Goal: Contribute content

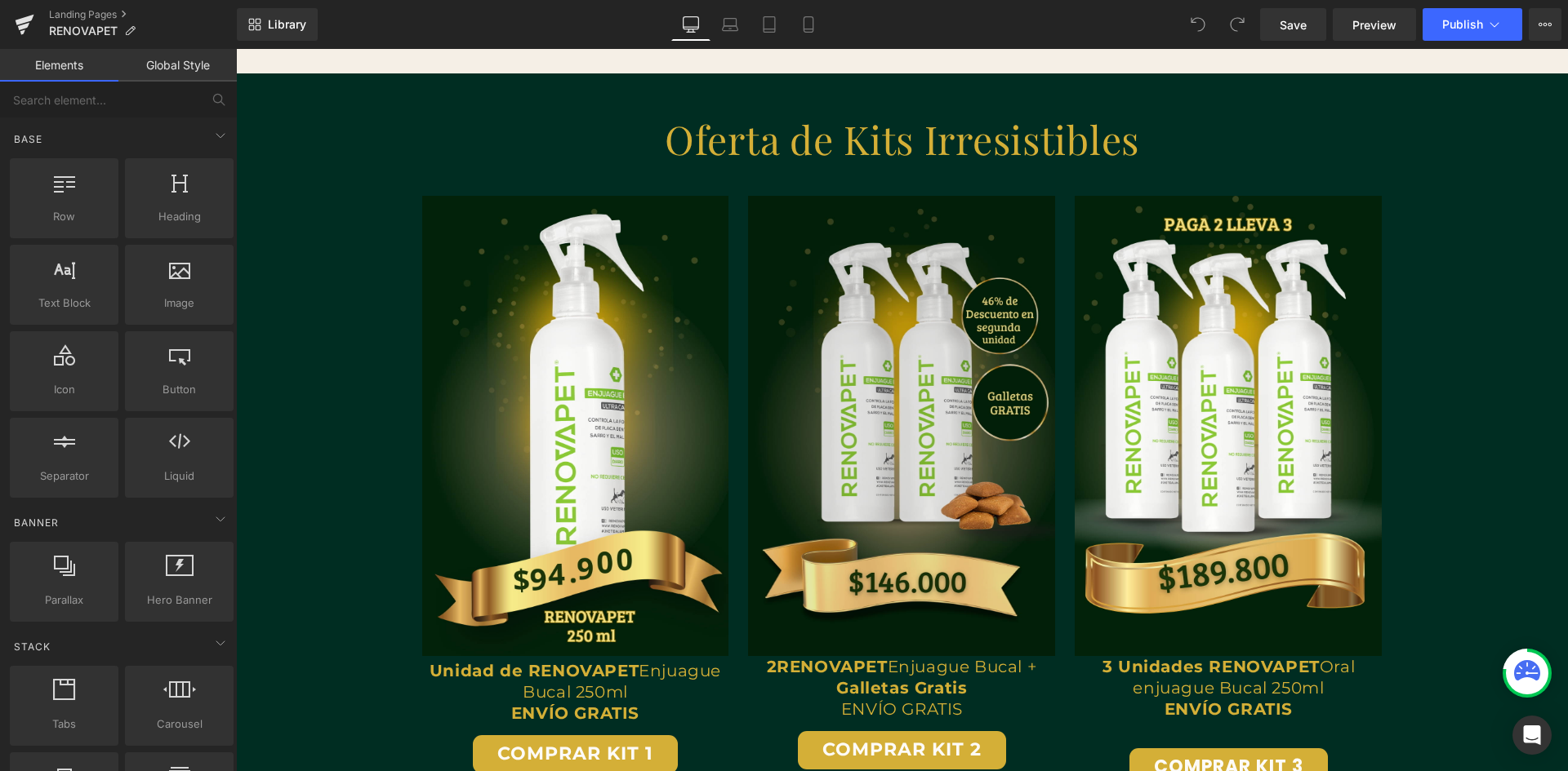
scroll to position [2203, 0]
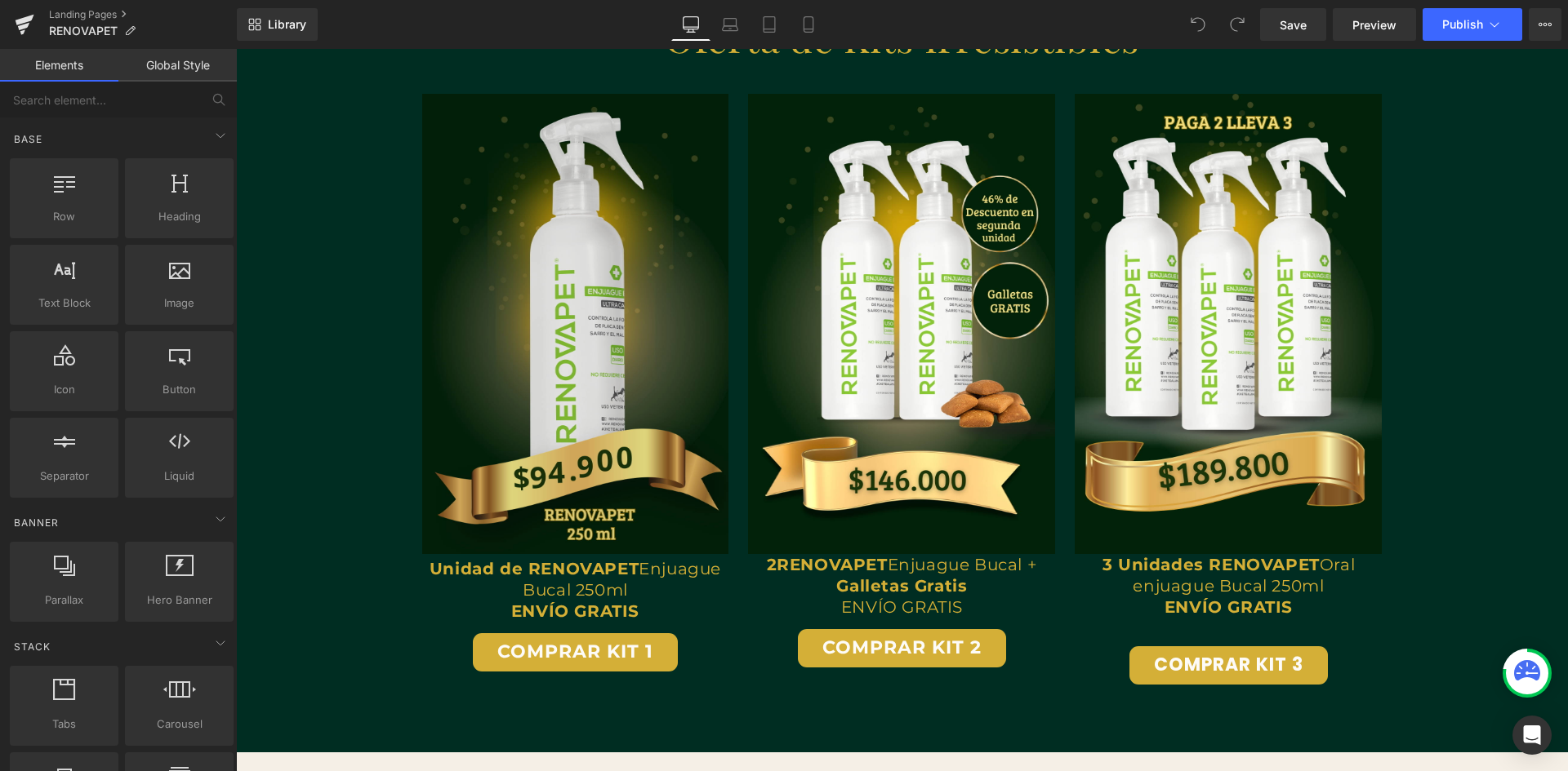
click at [584, 352] on img at bounding box center [575, 323] width 307 height 460
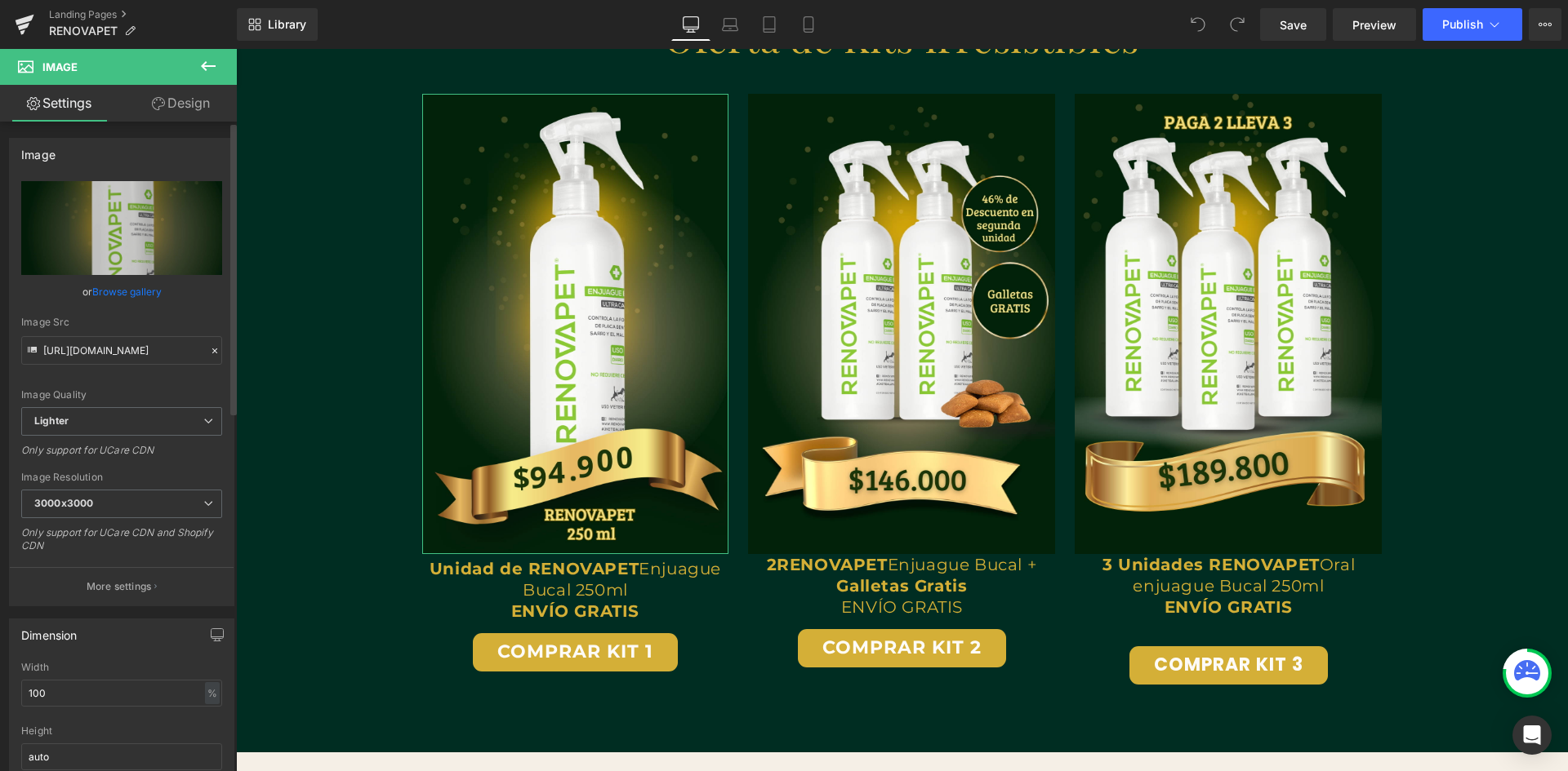
click at [120, 293] on link "Browse gallery" at bounding box center [127, 292] width 69 height 29
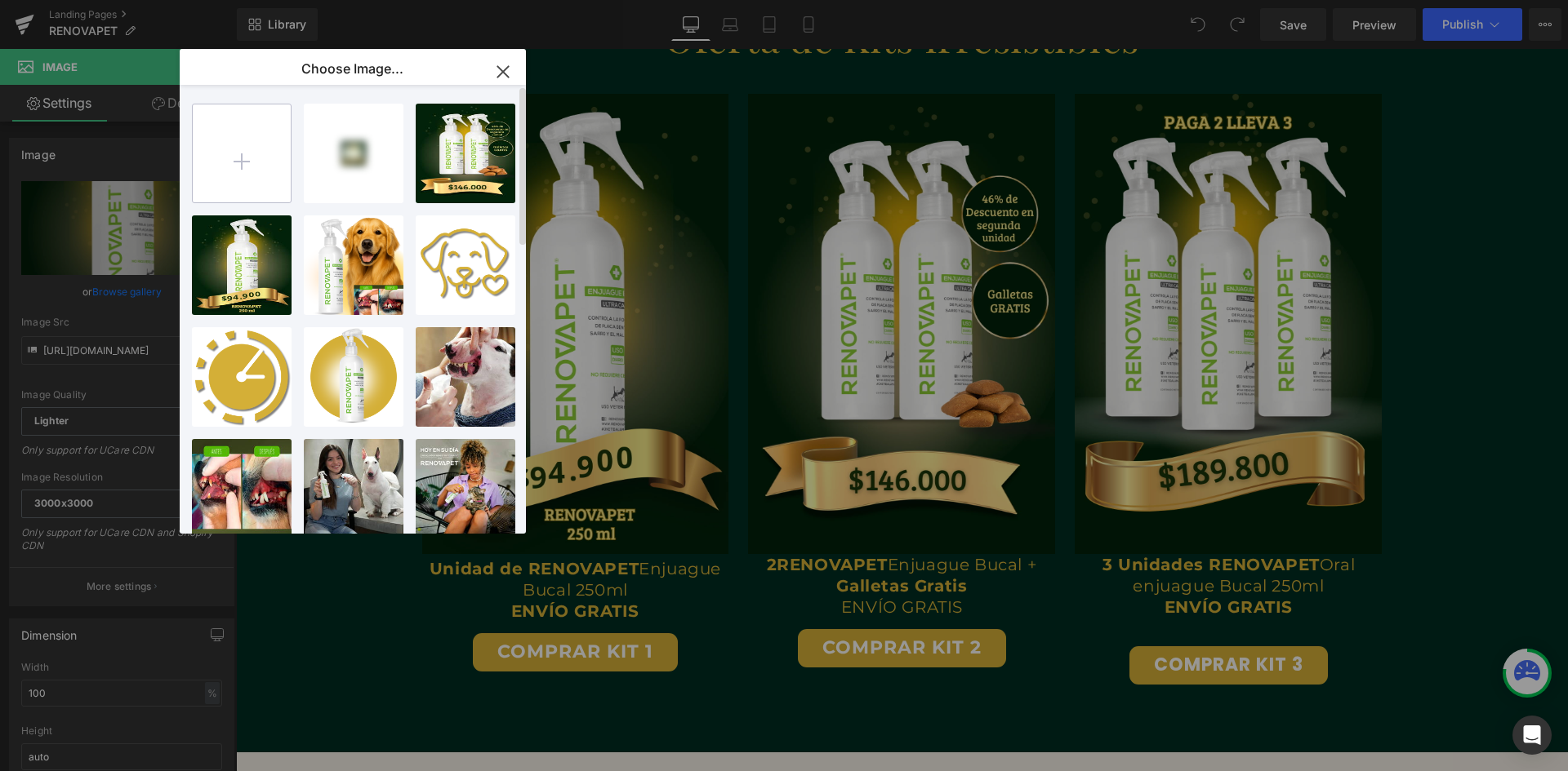
click at [243, 155] on input "file" at bounding box center [241, 153] width 98 height 98
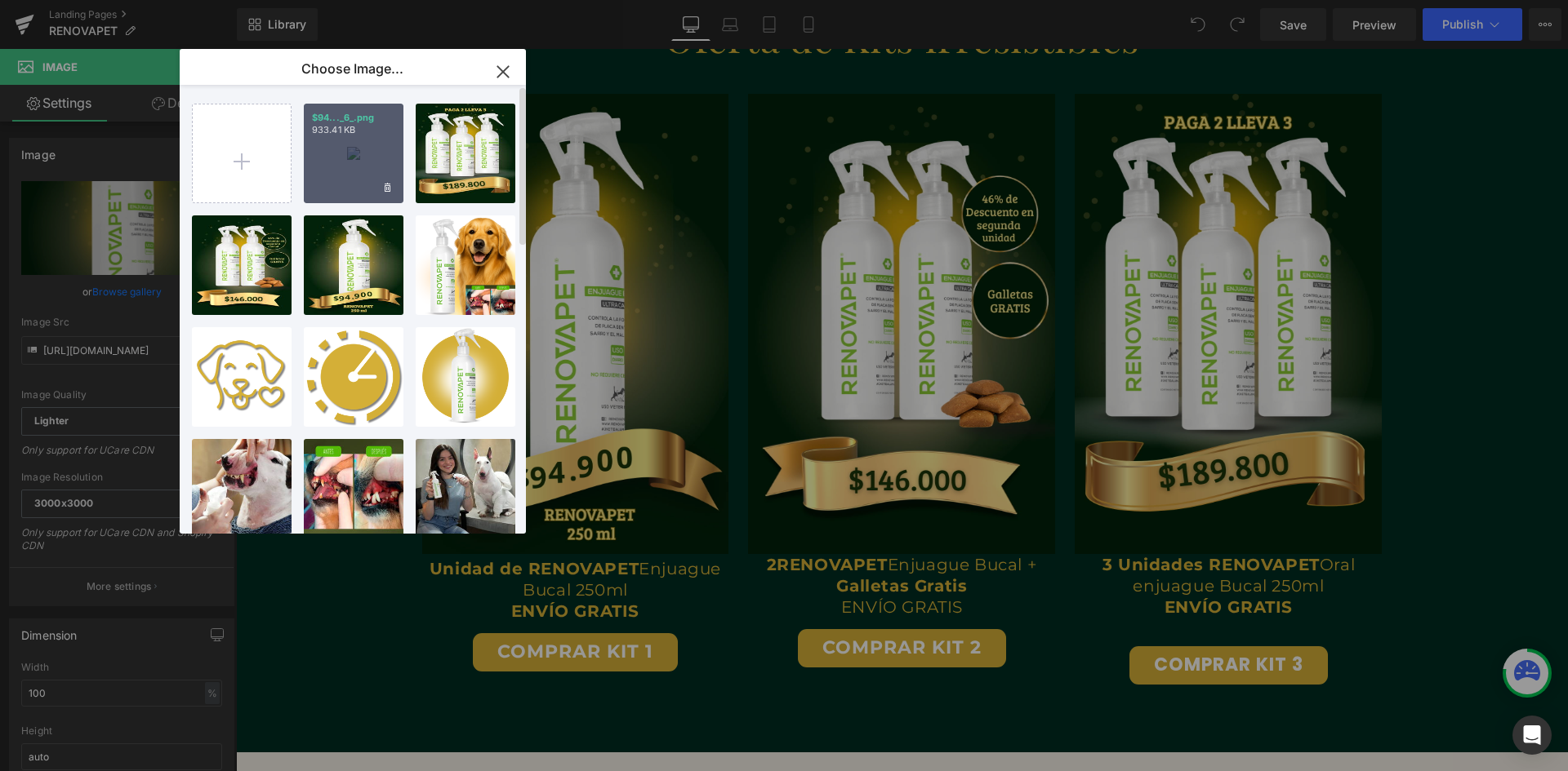
click at [365, 156] on div "$94..._6_.png 933.41 KB" at bounding box center [353, 153] width 100 height 100
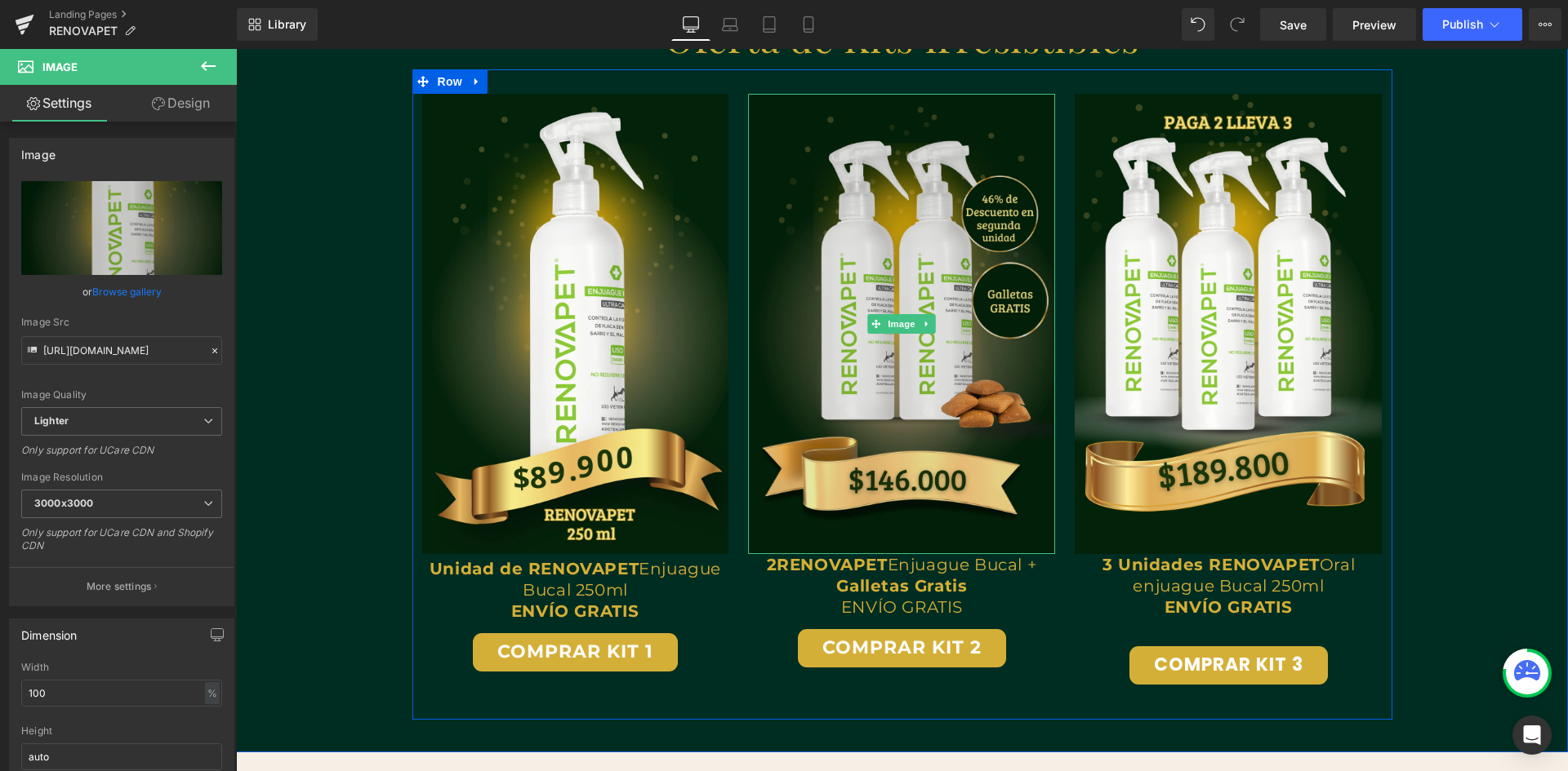
click at [826, 351] on img at bounding box center [901, 323] width 307 height 460
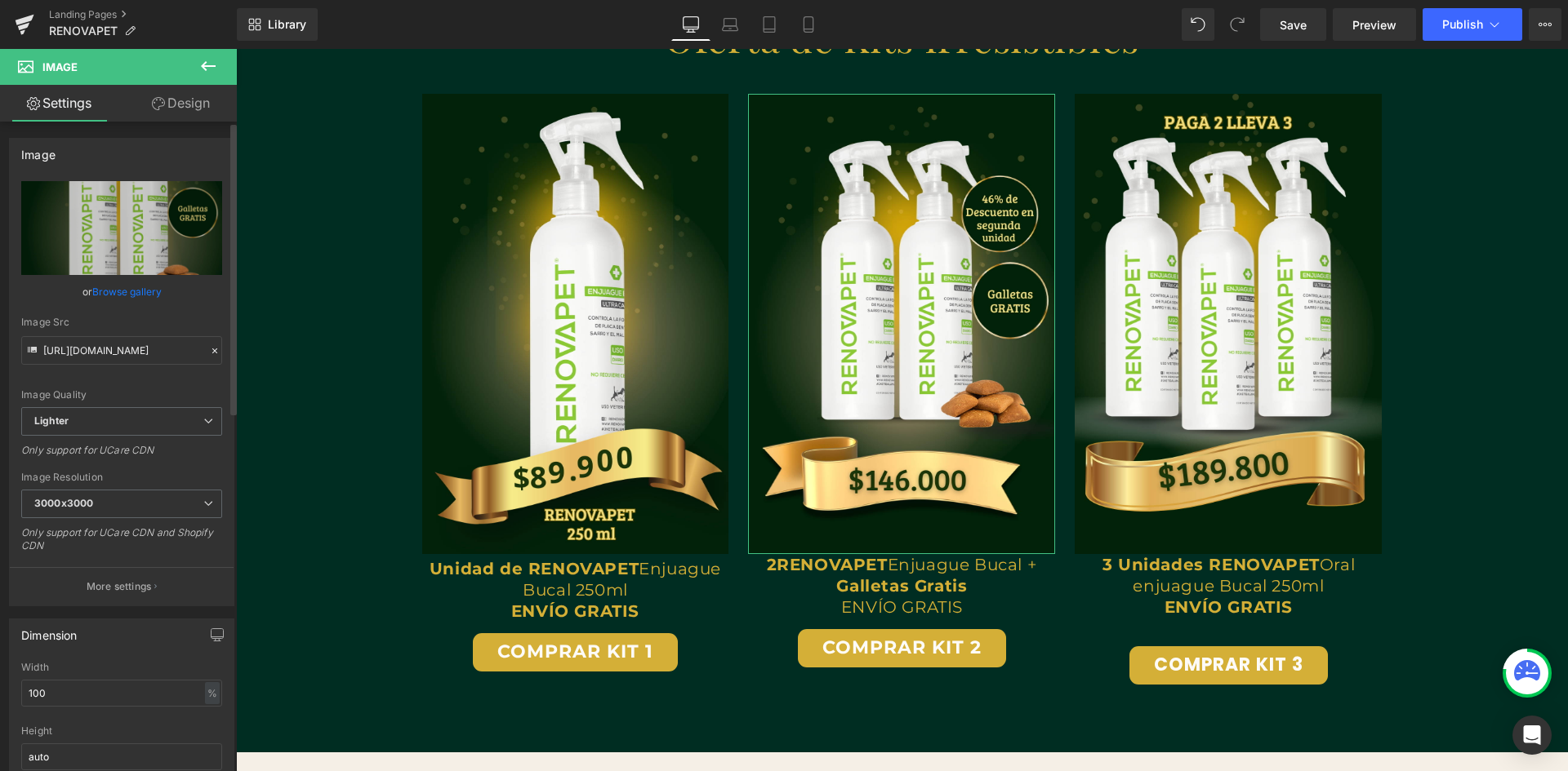
click at [124, 288] on link "Browse gallery" at bounding box center [127, 292] width 69 height 29
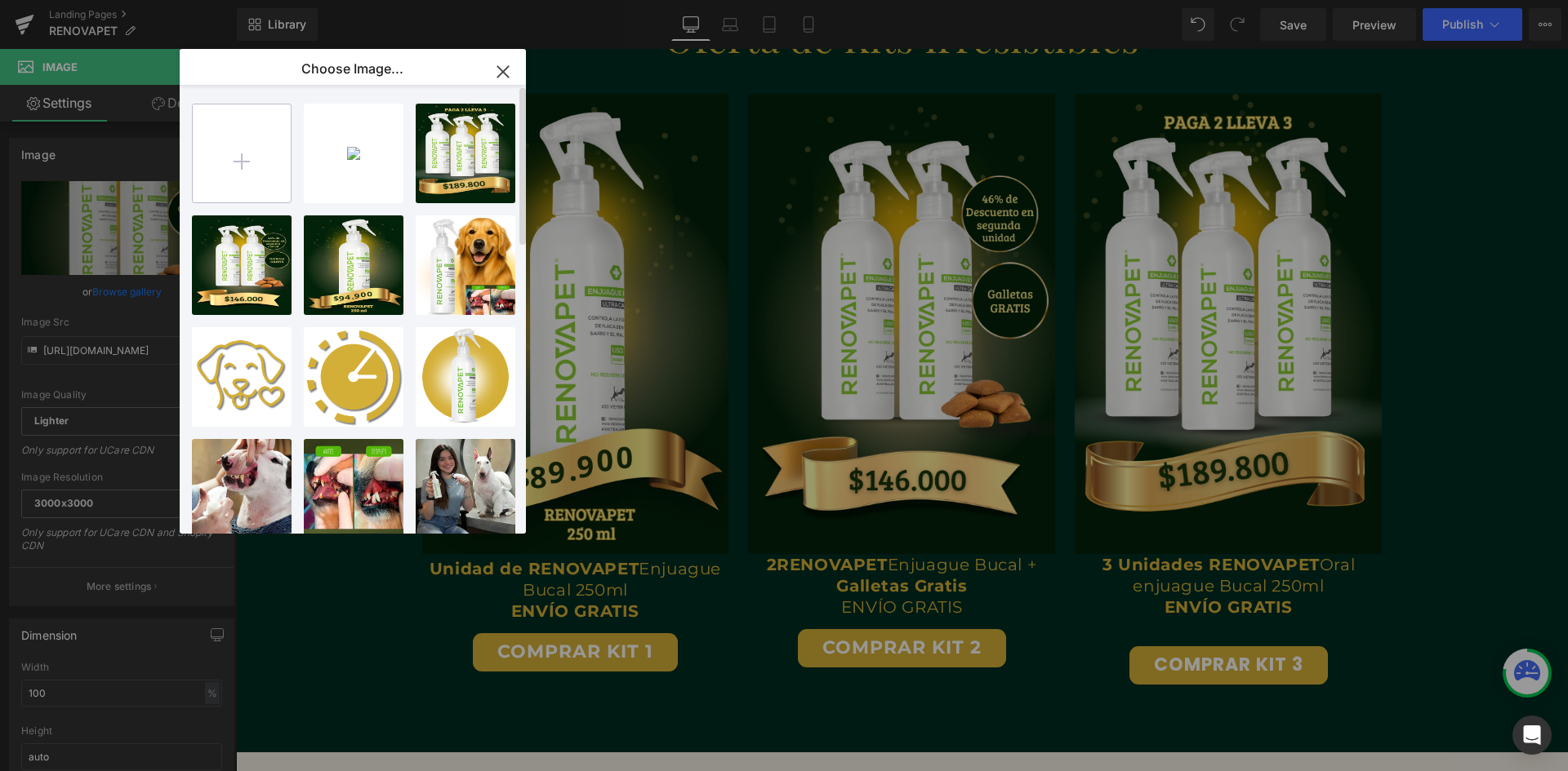
click at [229, 147] on input "file" at bounding box center [241, 153] width 98 height 98
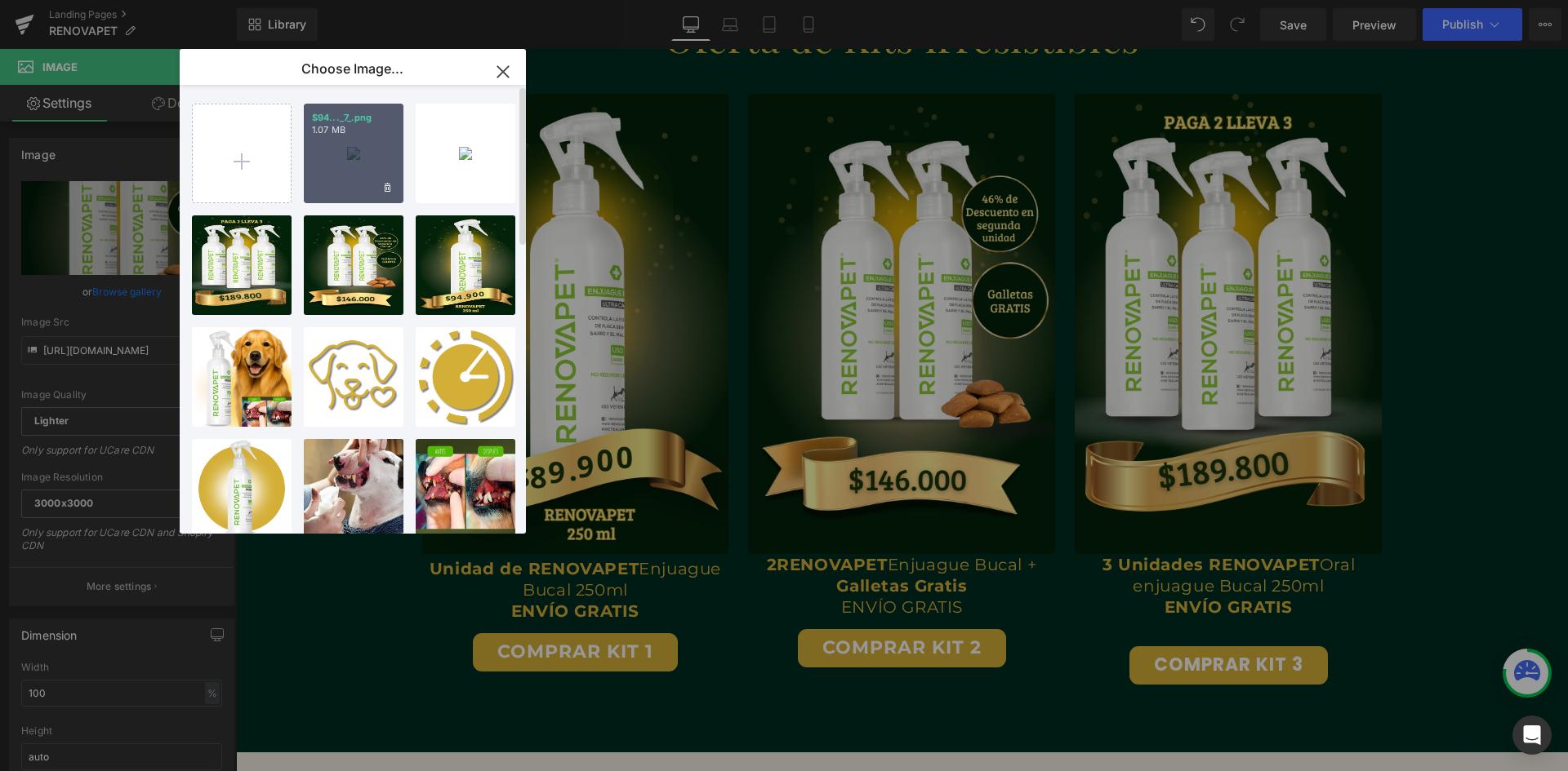
click at [330, 164] on div "$94..._7_.png 1.07 MB" at bounding box center [353, 153] width 100 height 100
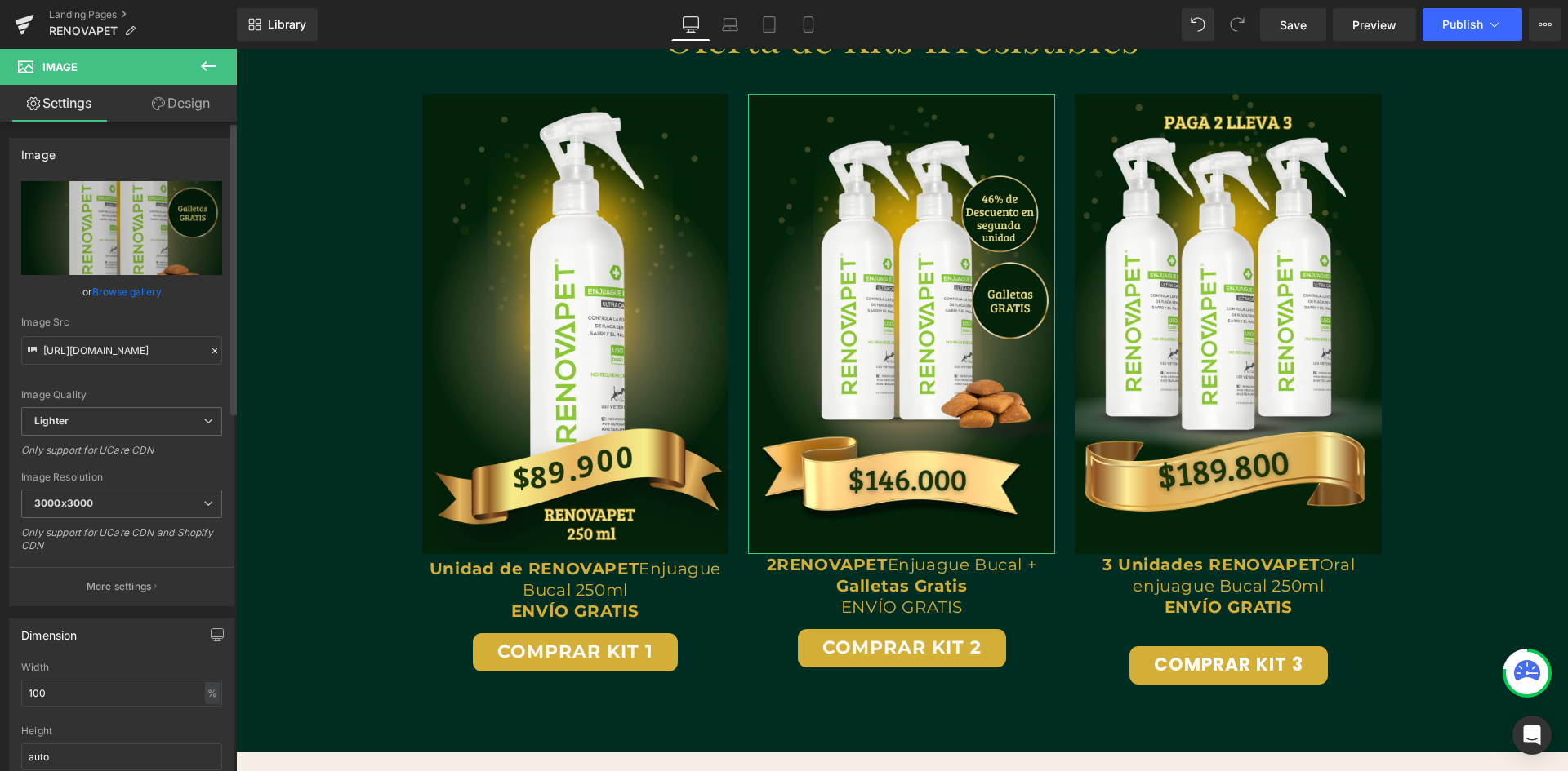
drag, startPoint x: 112, startPoint y: 290, endPoint x: 133, endPoint y: 296, distance: 21.8
click at [112, 291] on link "Browse gallery" at bounding box center [127, 292] width 69 height 29
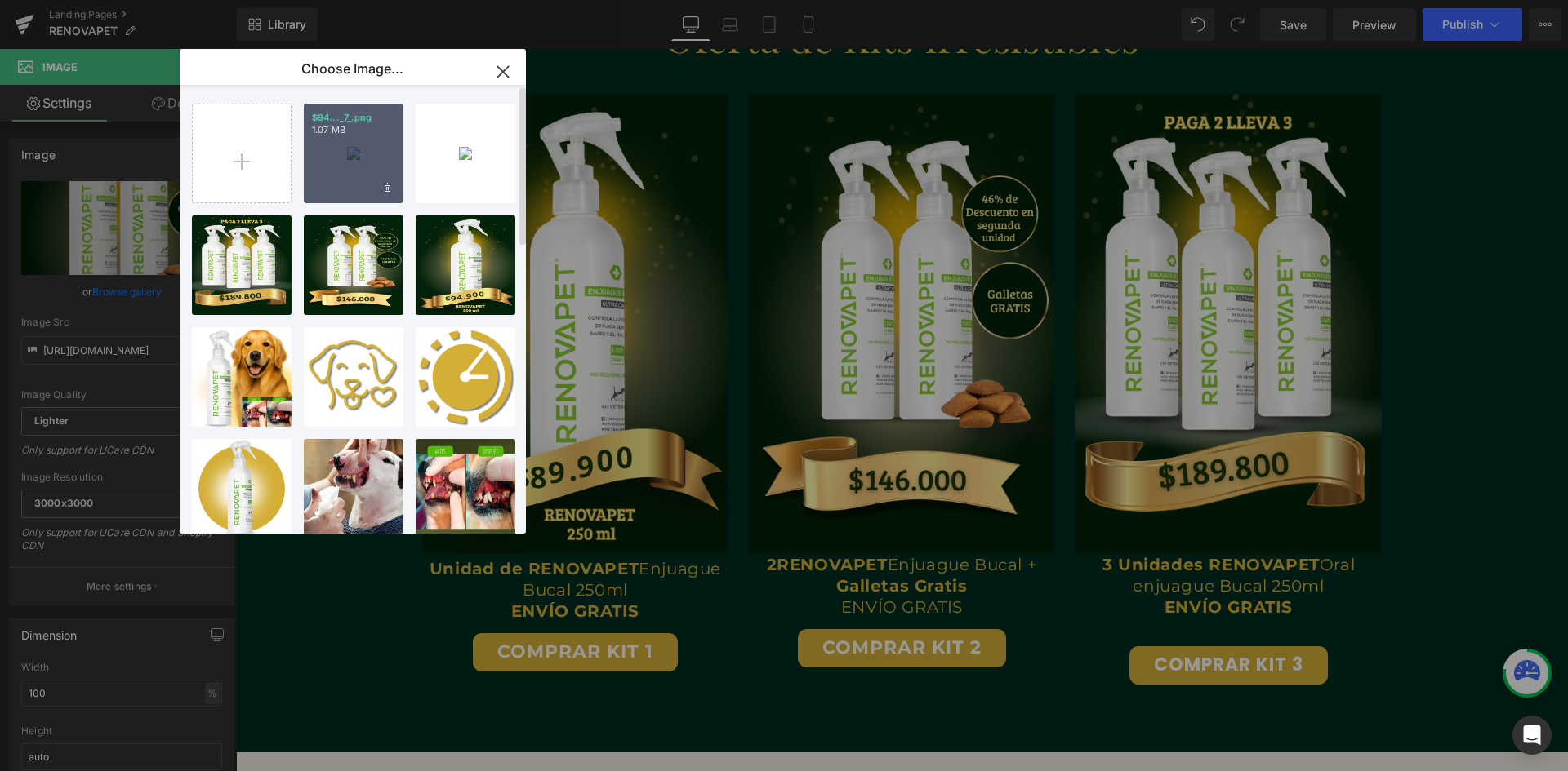
click at [347, 164] on div "$94..._7_.png 1.07 MB" at bounding box center [353, 153] width 100 height 100
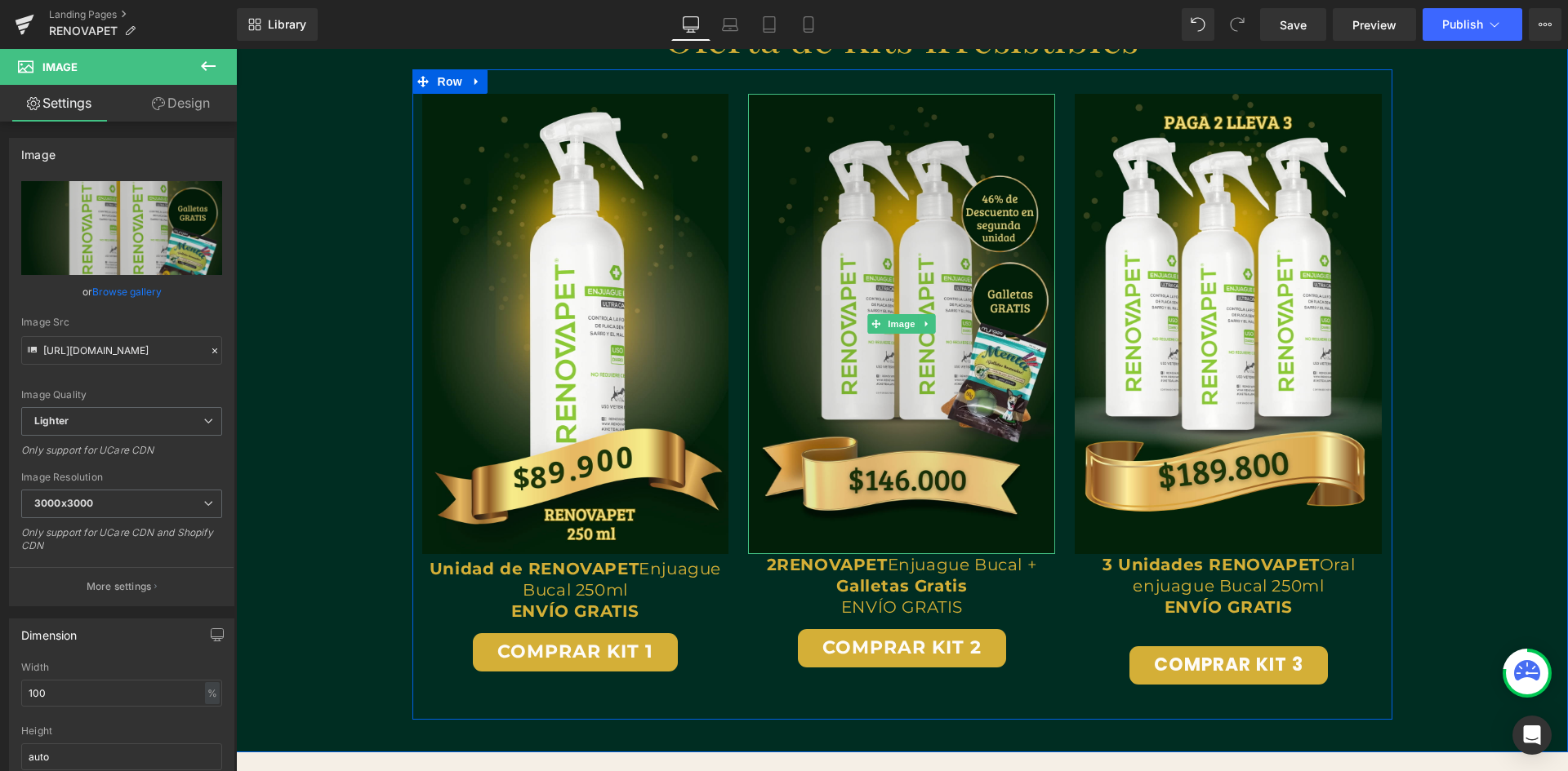
click at [898, 384] on img at bounding box center [901, 323] width 307 height 460
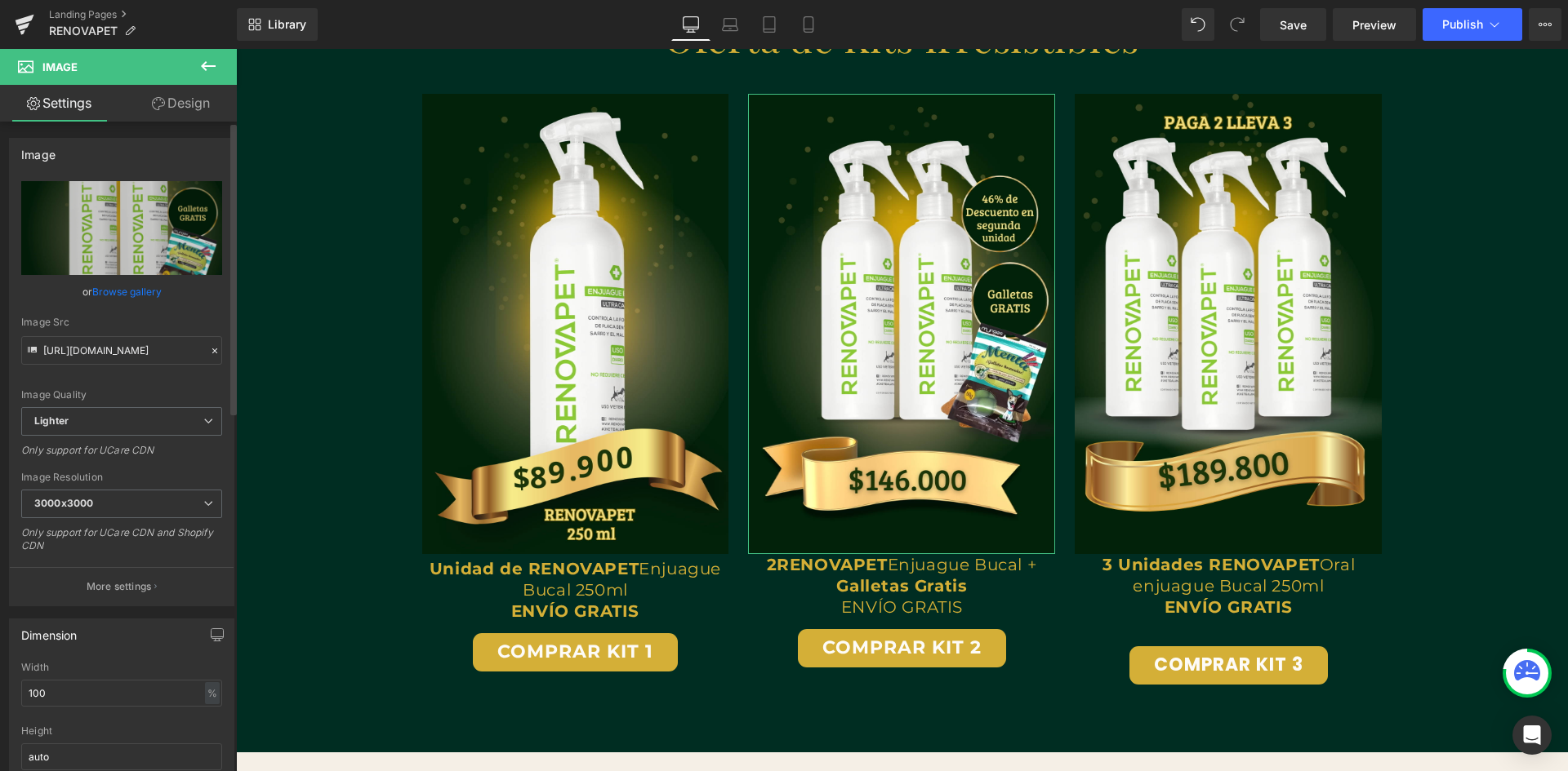
click at [126, 293] on link "Browse gallery" at bounding box center [127, 292] width 69 height 29
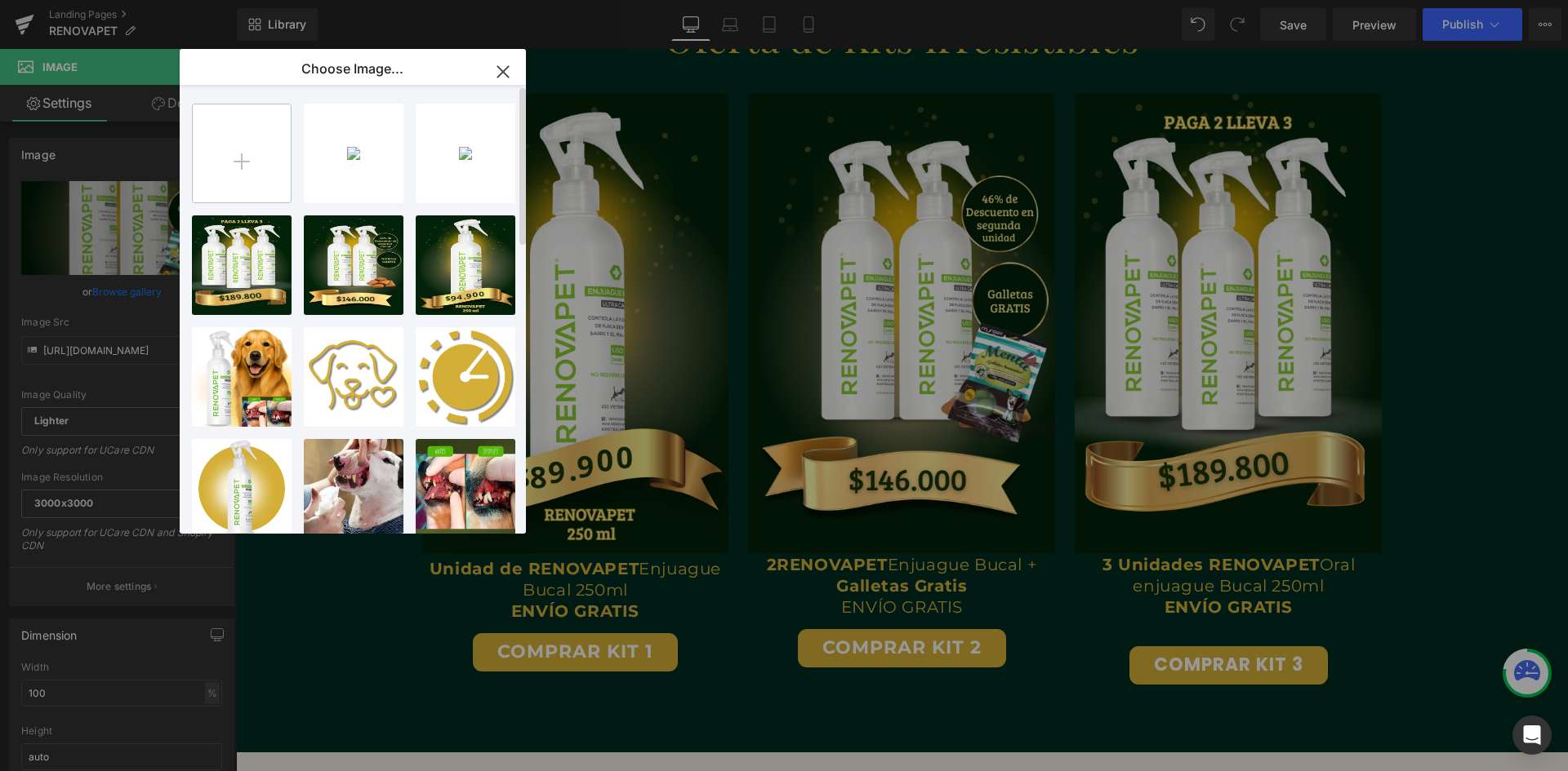
click at [245, 162] on input "file" at bounding box center [241, 153] width 98 height 98
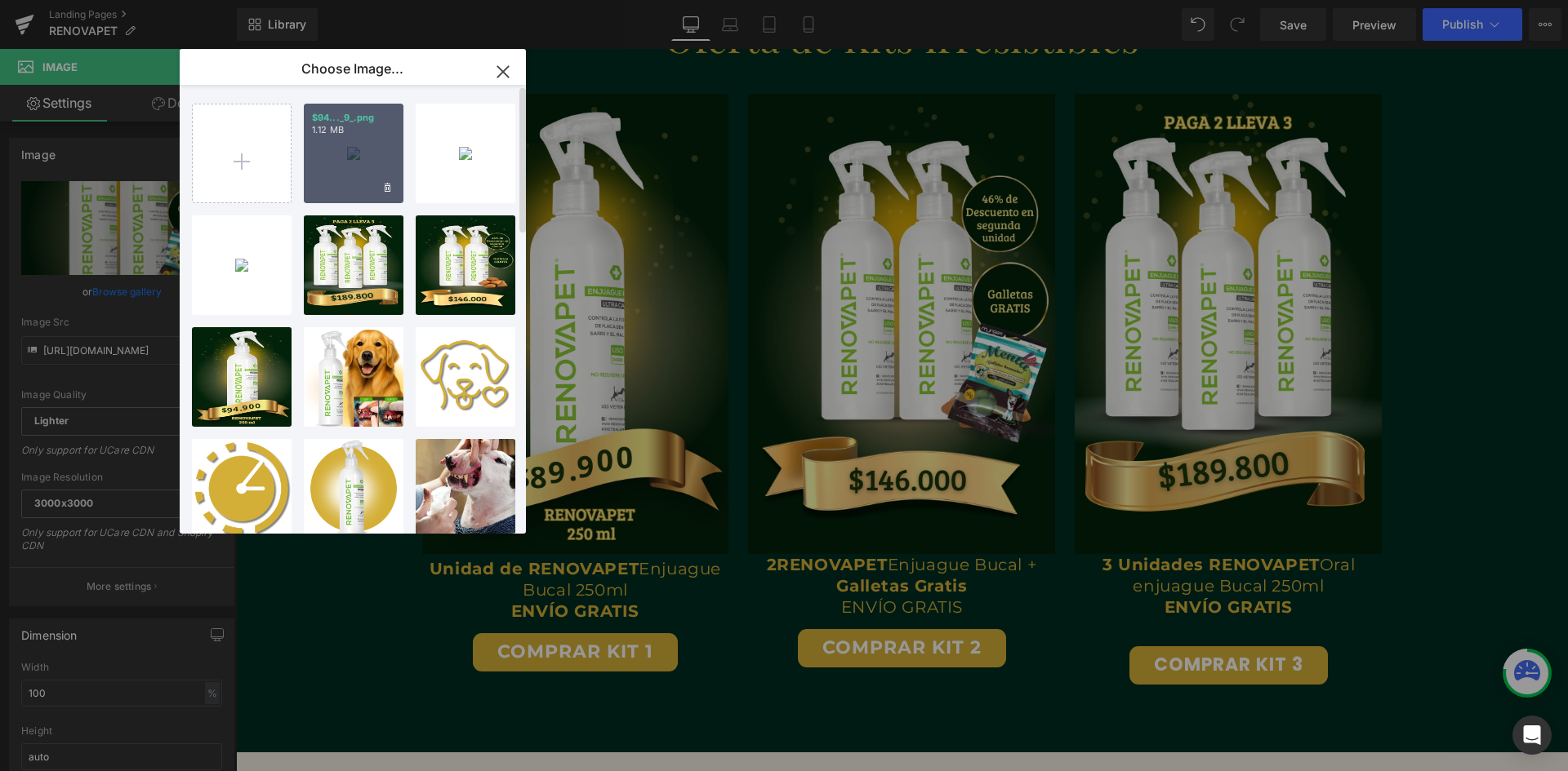
click at [318, 180] on div "$94..._9_.png 1.12 MB" at bounding box center [353, 153] width 100 height 100
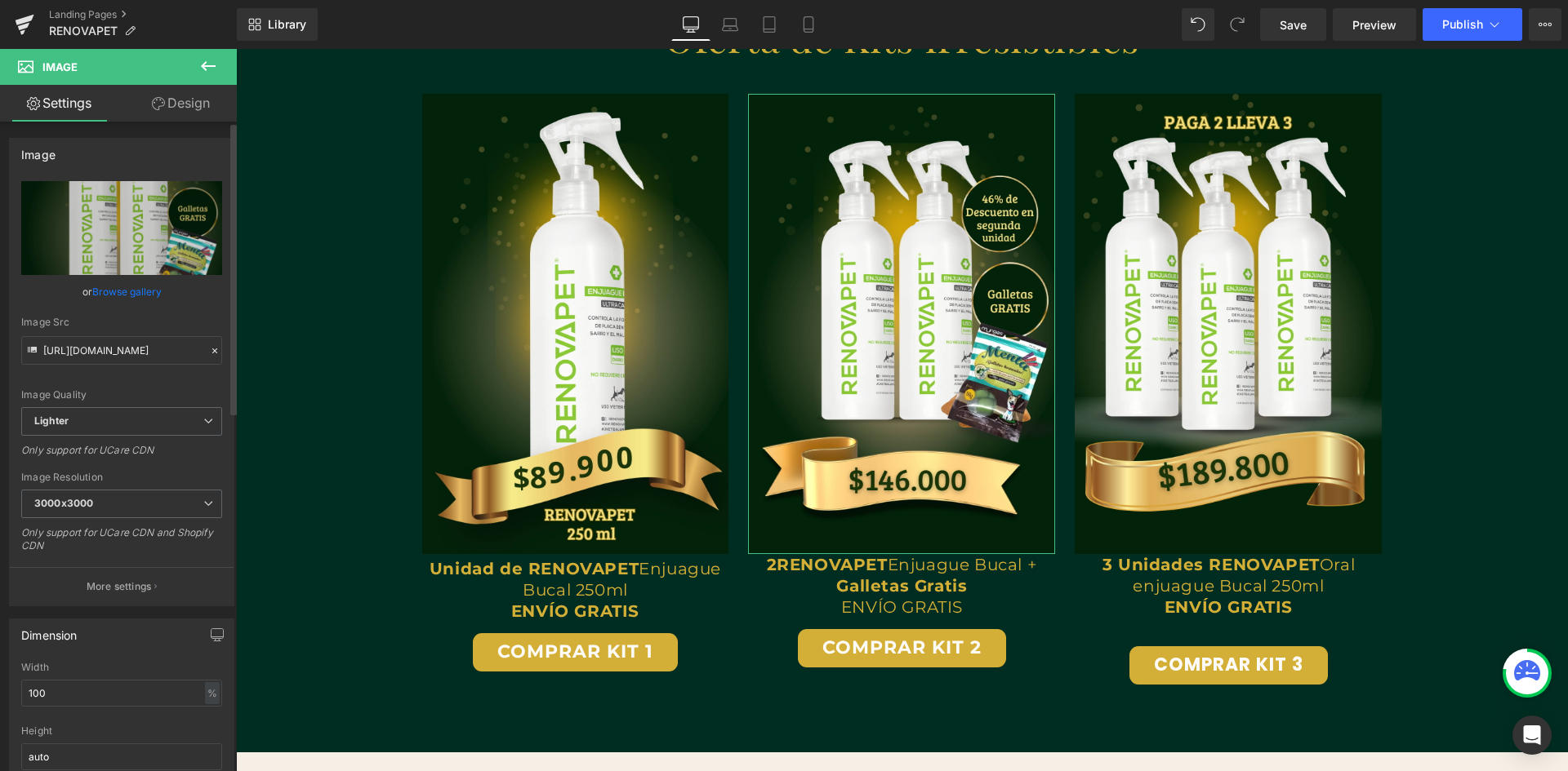
click at [137, 286] on link "Browse gallery" at bounding box center [127, 292] width 69 height 29
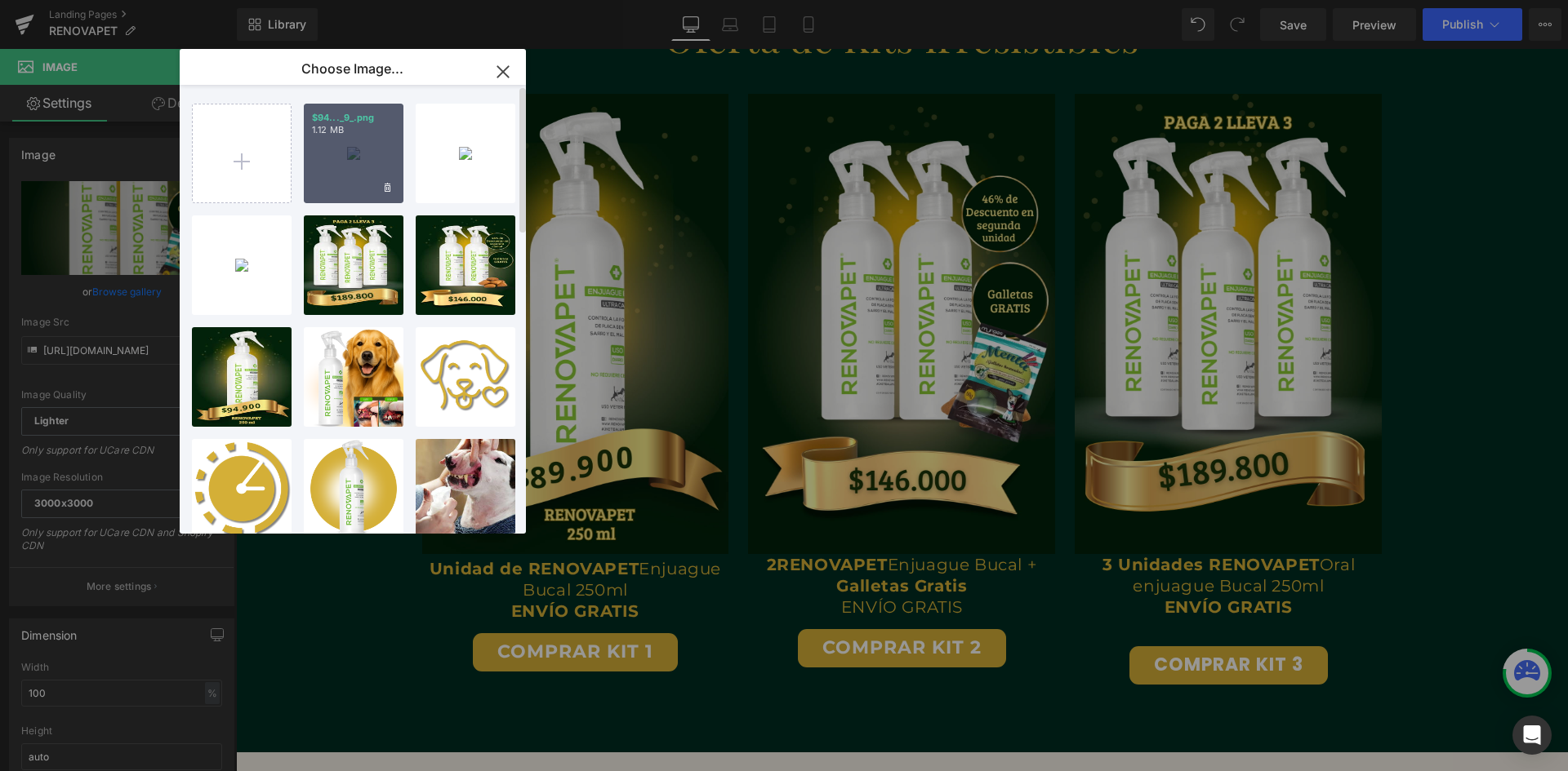
click at [347, 173] on div "$94..._9_.png 1.12 MB" at bounding box center [353, 153] width 100 height 100
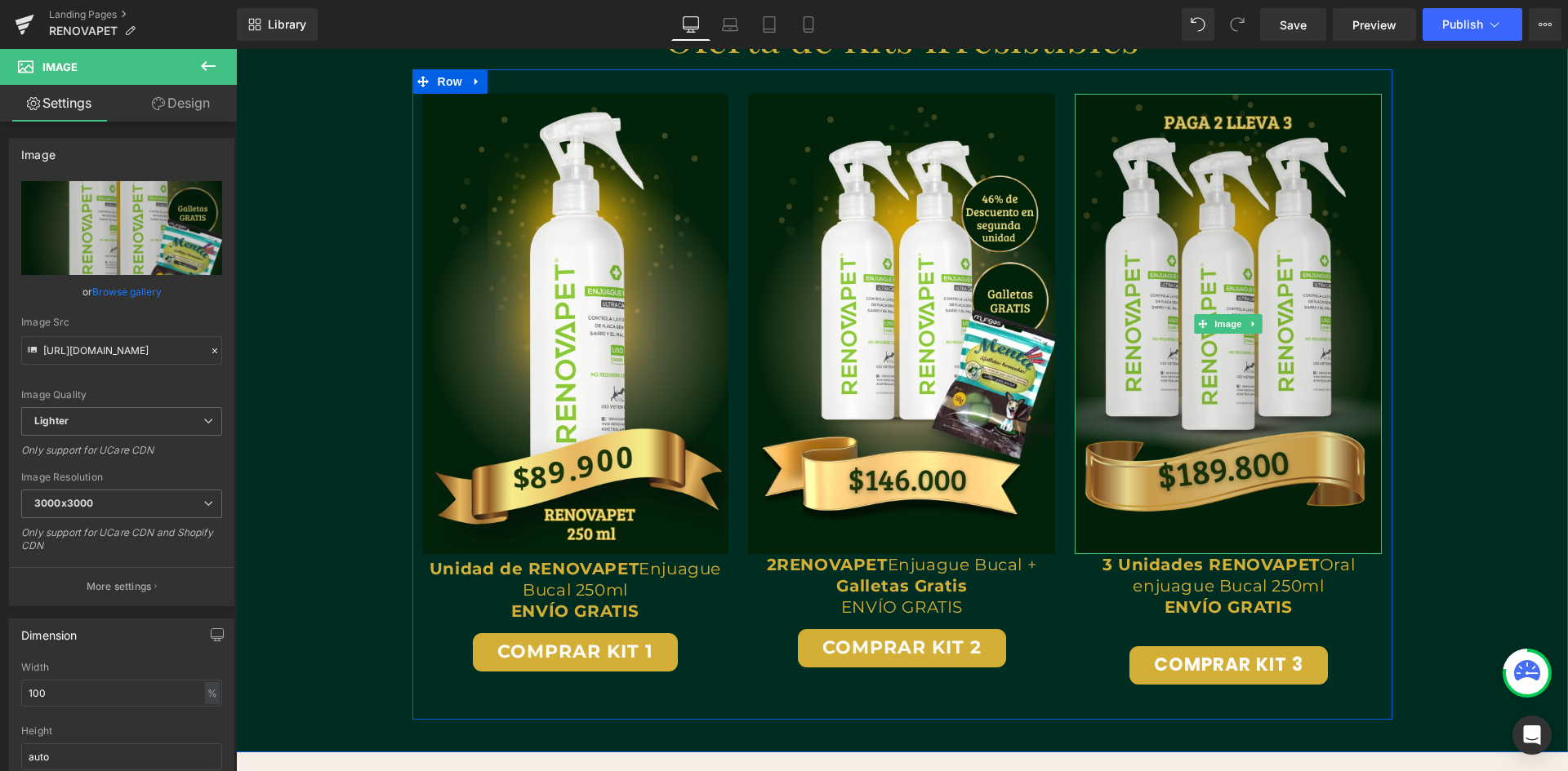
click at [1314, 323] on img at bounding box center [1227, 323] width 307 height 460
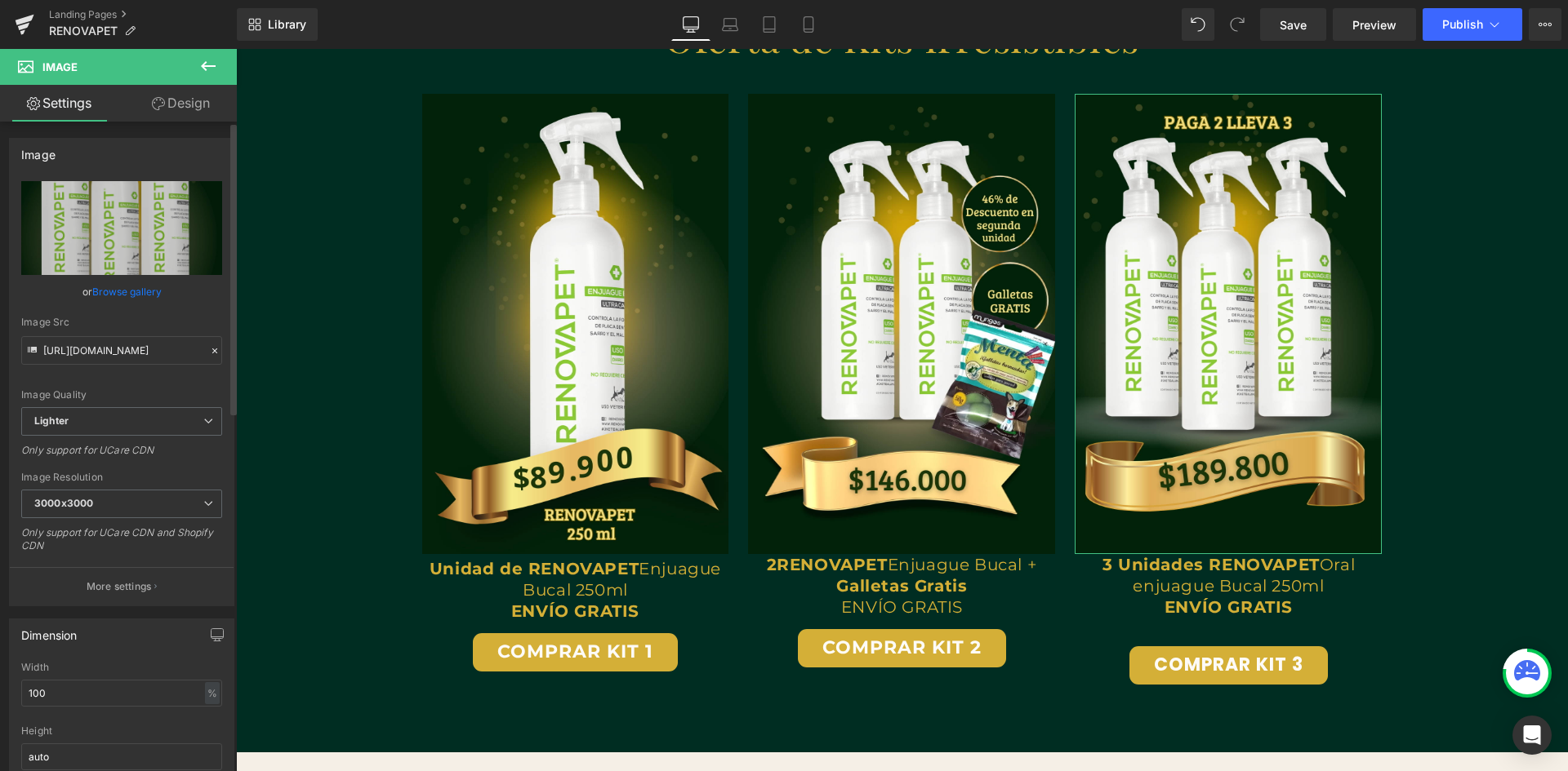
click at [131, 289] on link "Browse gallery" at bounding box center [127, 292] width 69 height 29
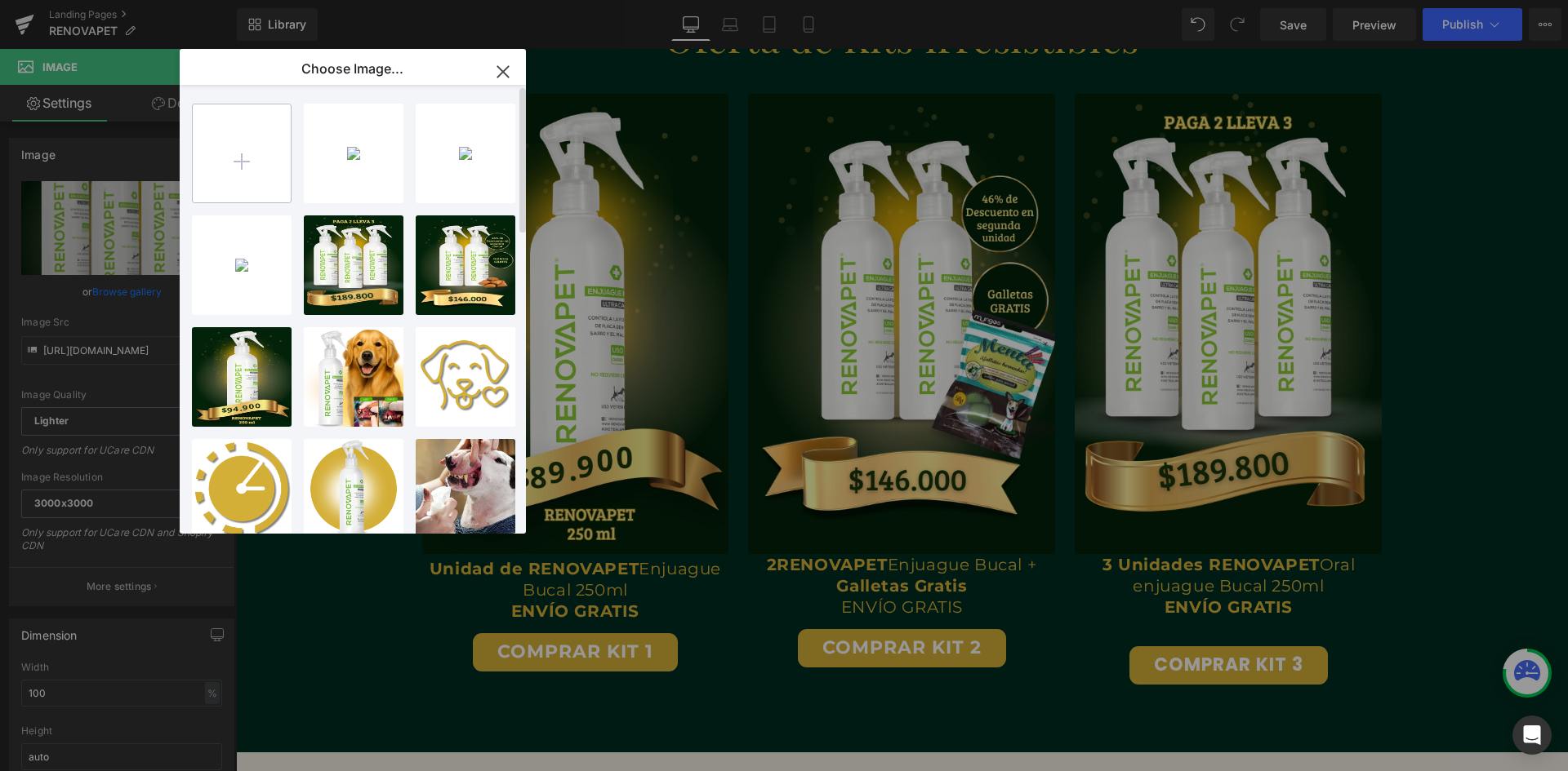
click at [231, 166] on input "file" at bounding box center [241, 153] width 98 height 98
type input "C:\fakepath\$94.900 (8).png"
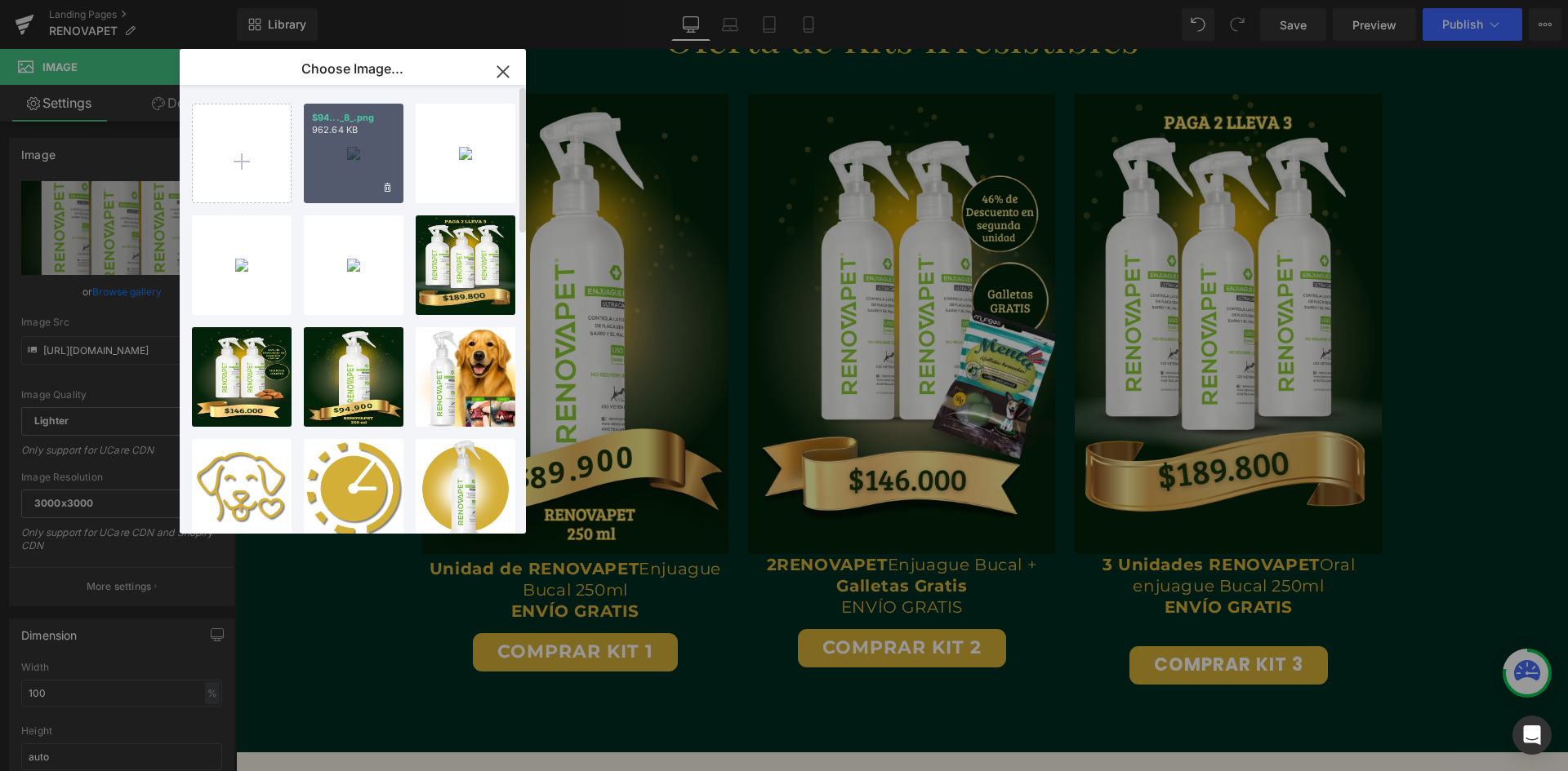
click at [359, 173] on div "$94..._8_.png 962.64 KB" at bounding box center [353, 153] width 100 height 100
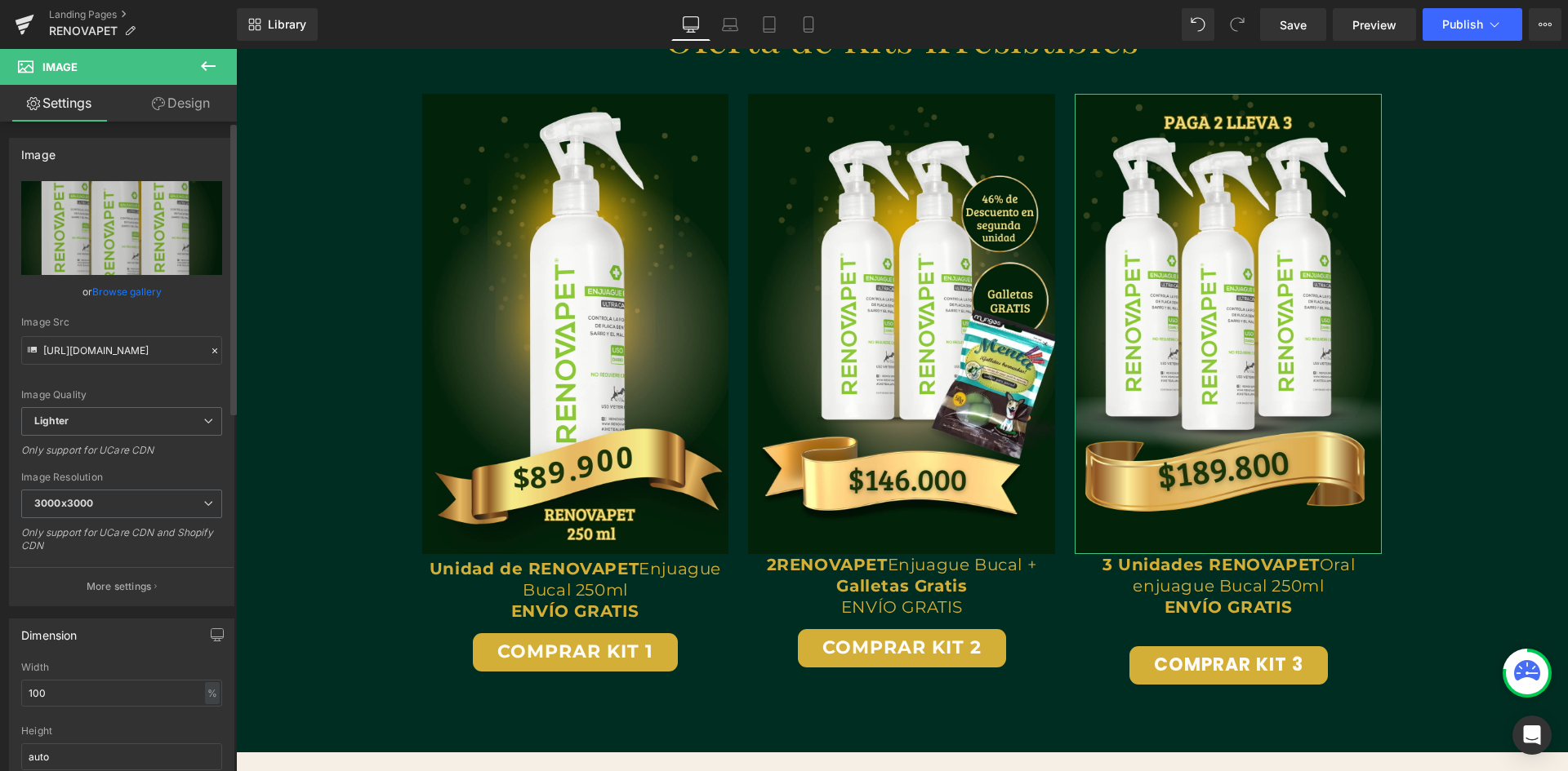
click at [120, 288] on link "Browse gallery" at bounding box center [127, 292] width 69 height 29
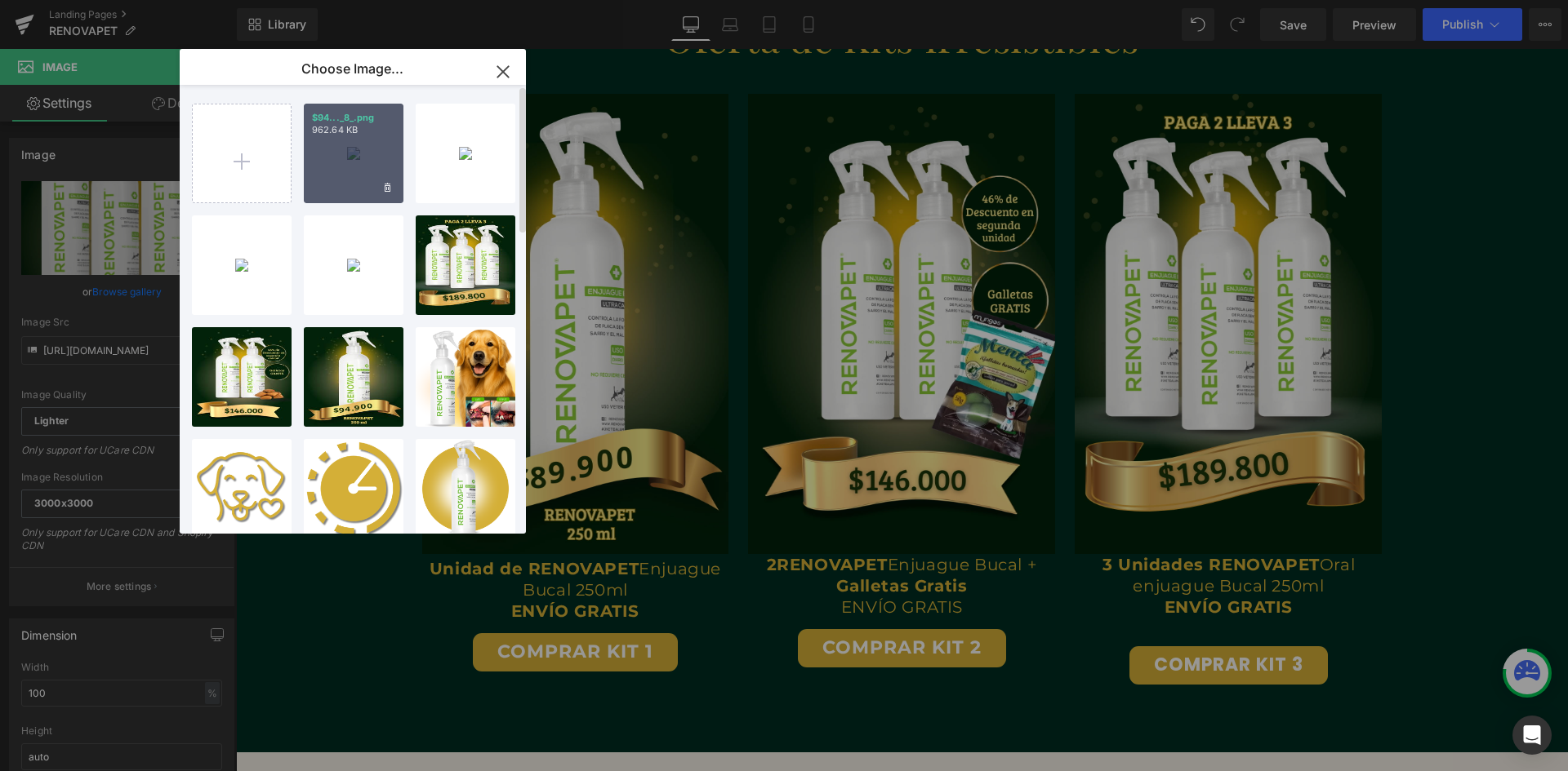
click at [354, 167] on div "$94..._8_.png 962.64 KB" at bounding box center [353, 153] width 100 height 100
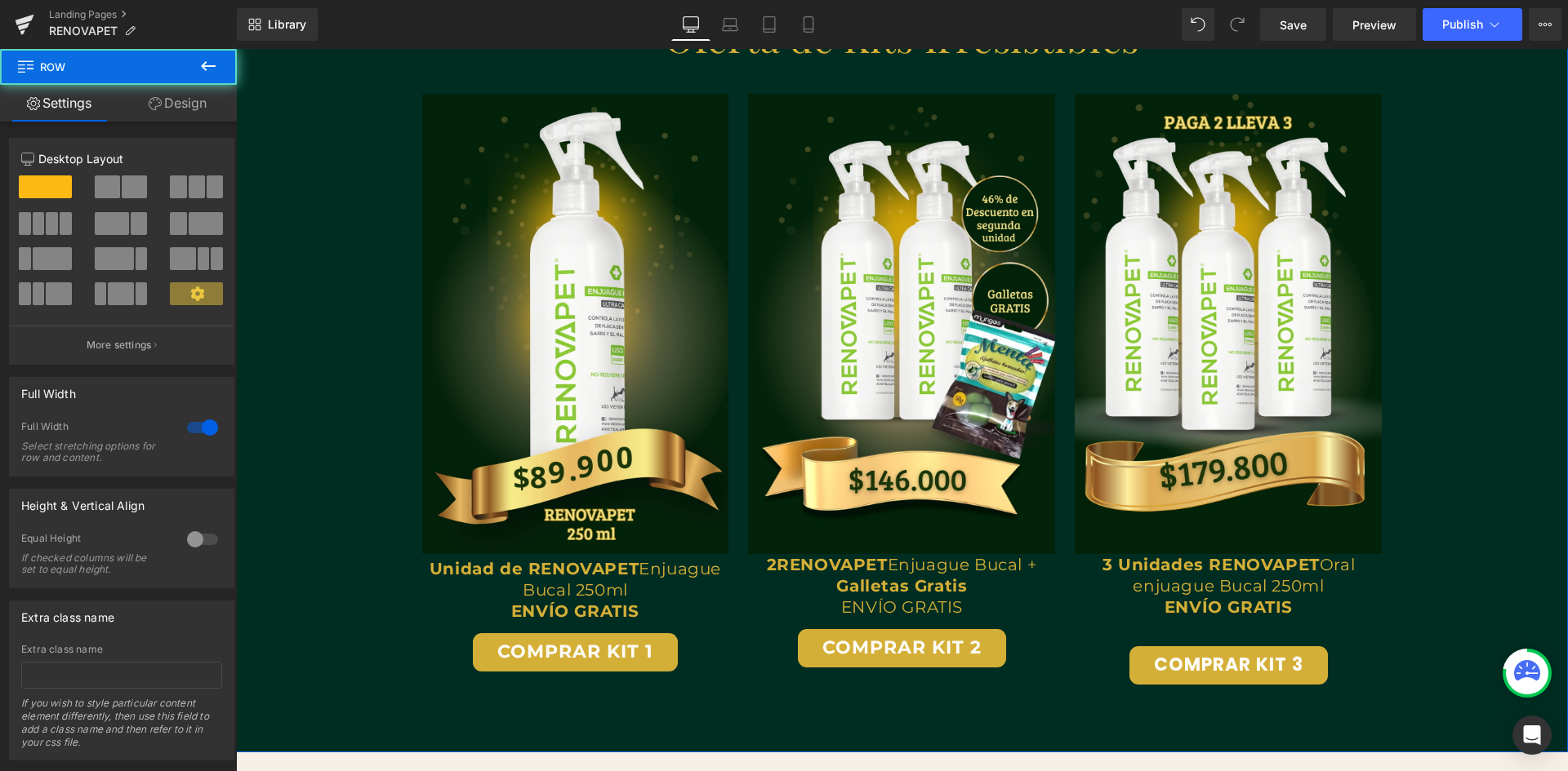
click at [1456, 378] on div "Oferta de Kits Irresistibles Heading Row Image Text Block Unidad de RENOVAPET E…" at bounding box center [901, 353] width 1332 height 732
click at [1460, 20] on span "Publish" at bounding box center [1462, 24] width 40 height 13
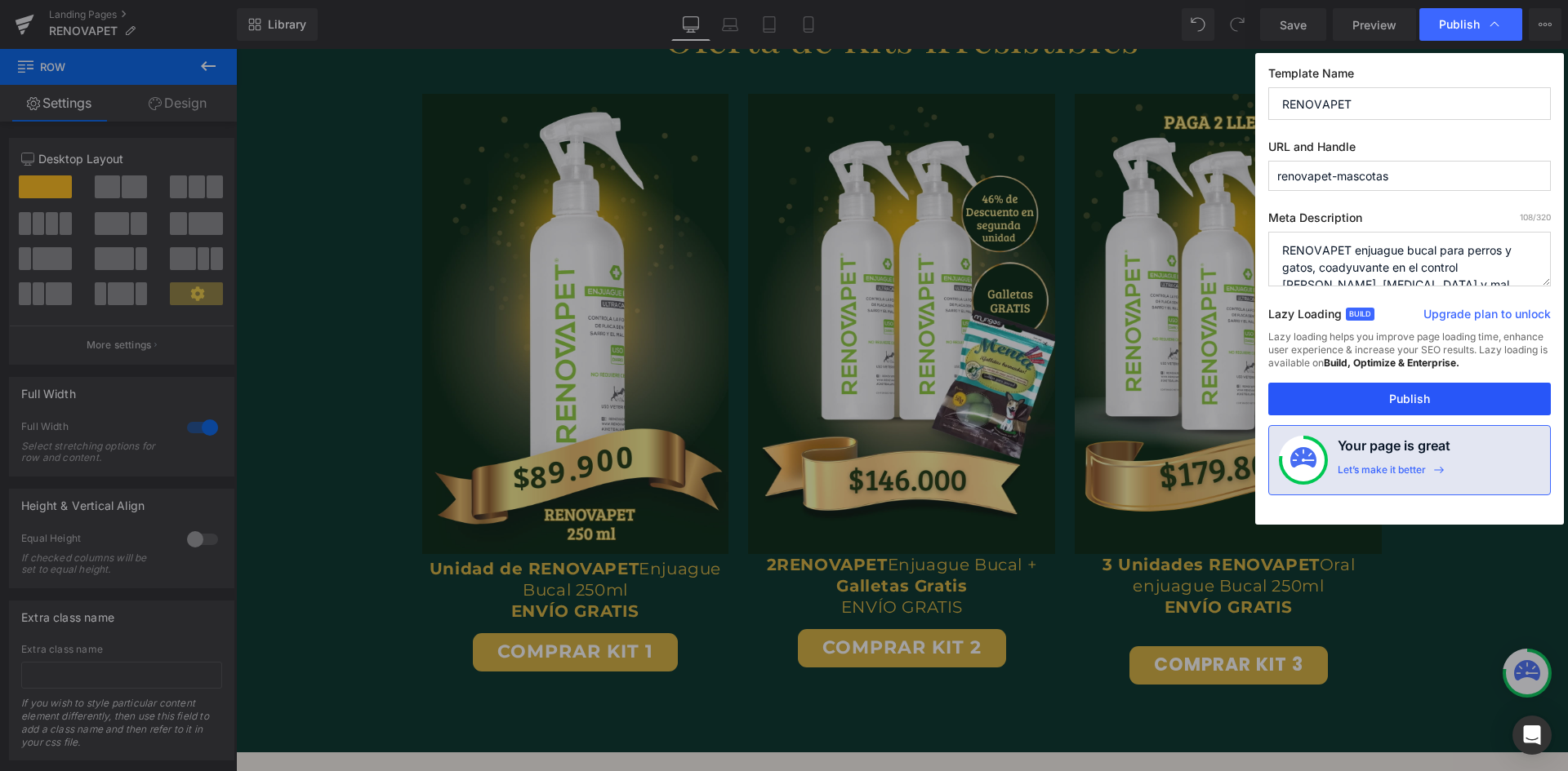
drag, startPoint x: 1412, startPoint y: 407, endPoint x: 993, endPoint y: 66, distance: 540.2
click at [1412, 407] on button "Publish" at bounding box center [1409, 399] width 282 height 32
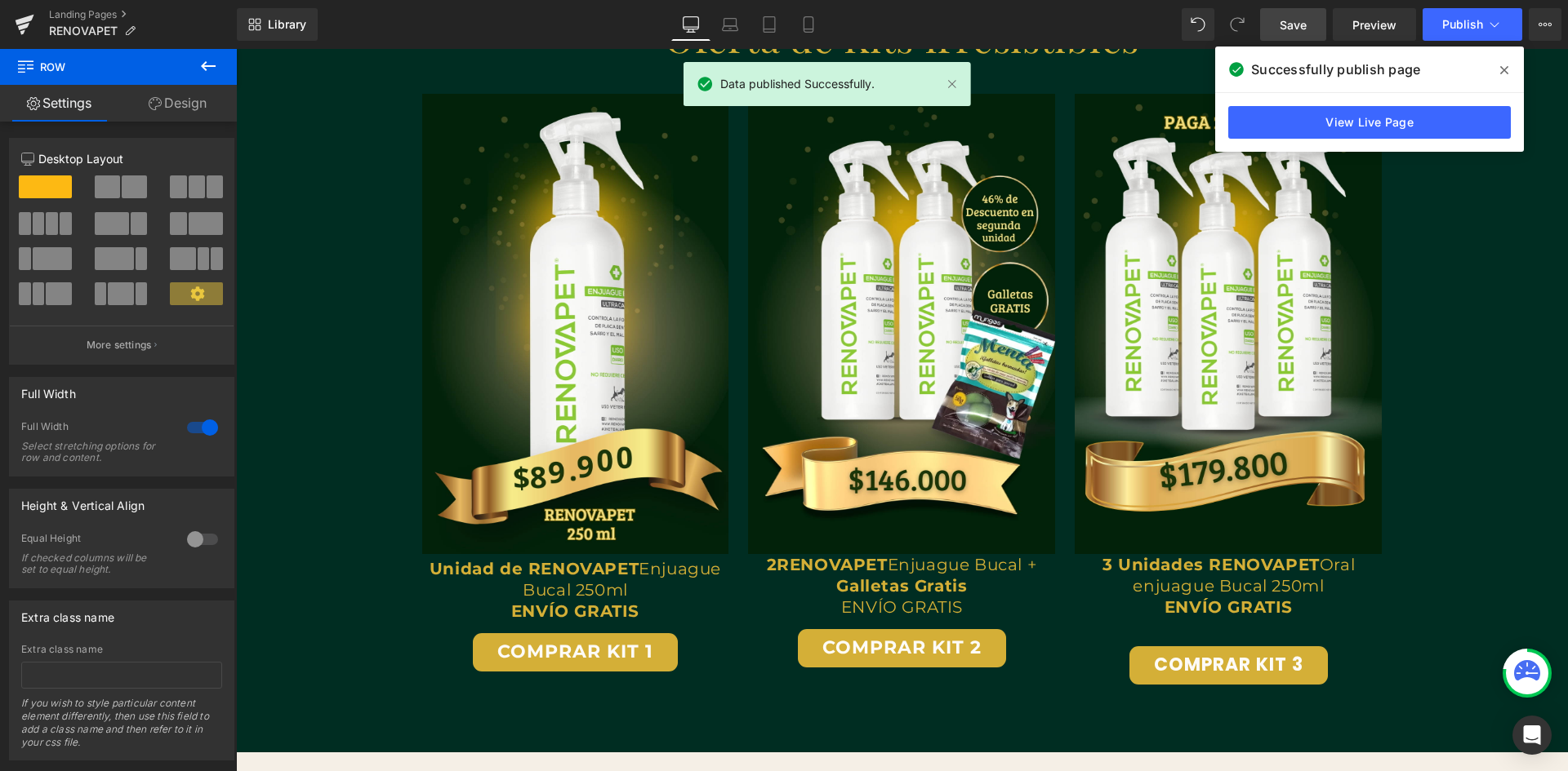
click at [1287, 26] on span "Save" at bounding box center [1293, 24] width 27 height 17
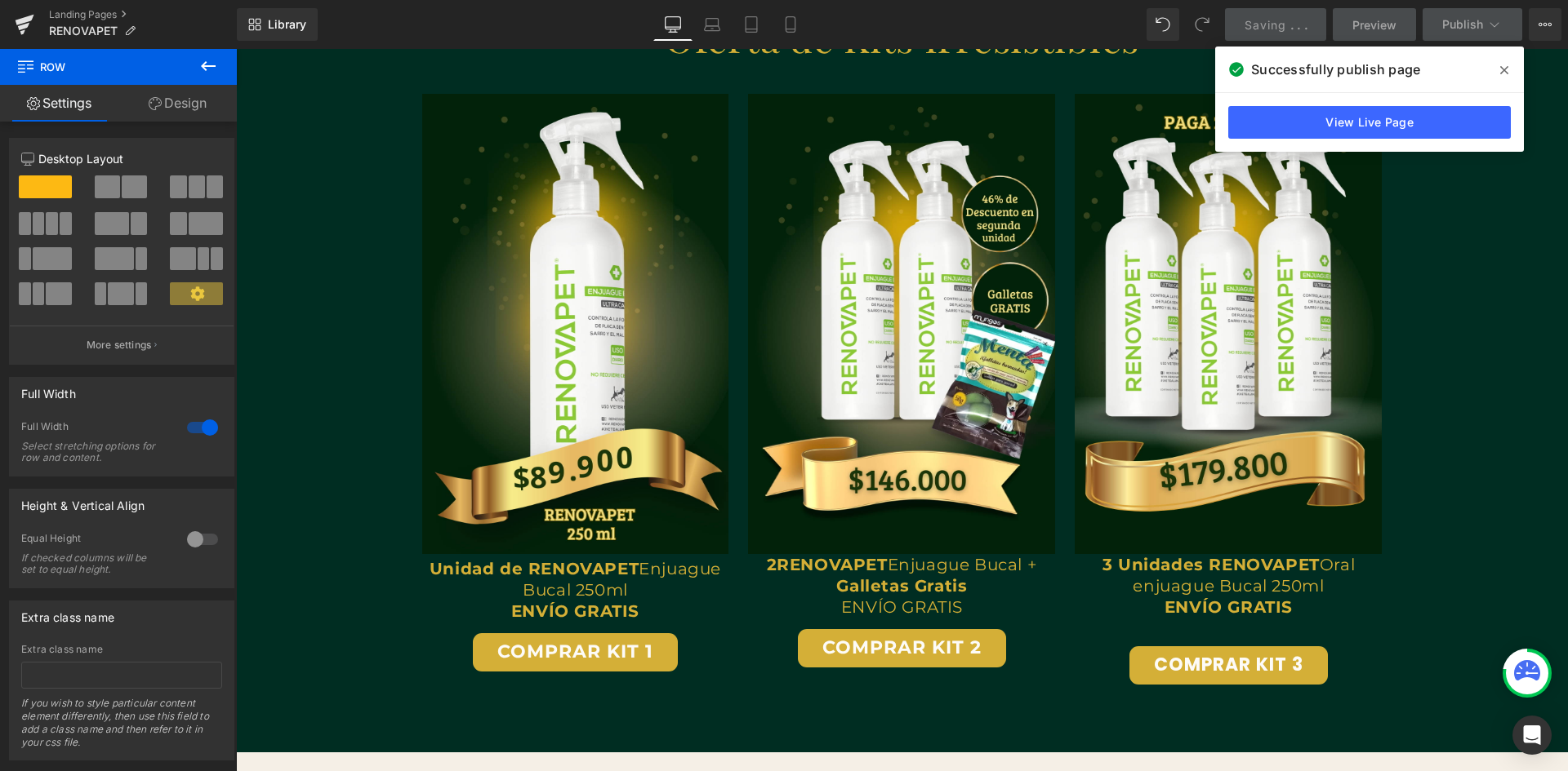
click at [1504, 71] on icon at bounding box center [1503, 70] width 8 height 8
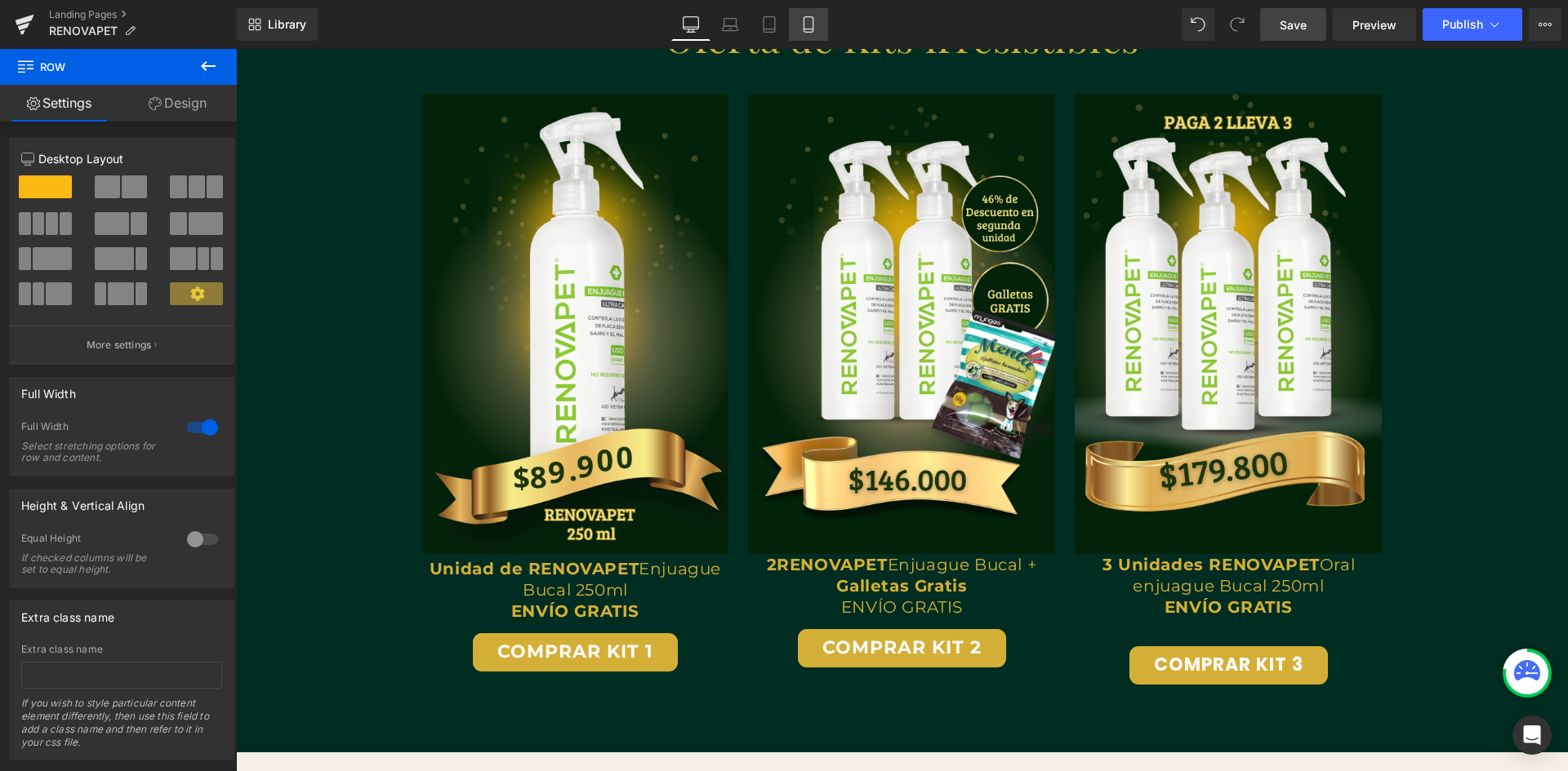
click at [805, 33] on link "Mobile" at bounding box center [808, 24] width 40 height 32
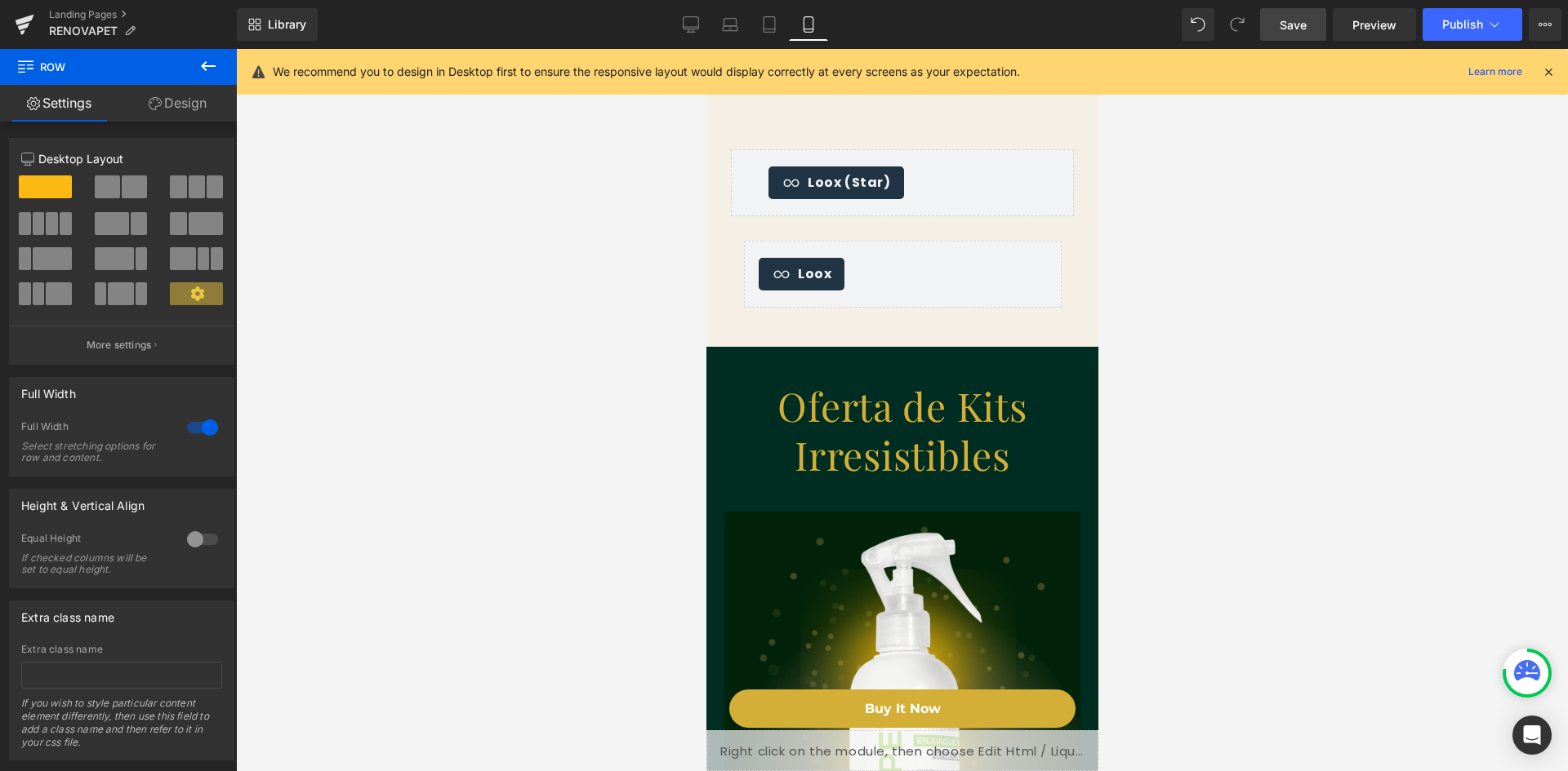
scroll to position [4223, 0]
click at [698, 27] on icon at bounding box center [690, 27] width 15 height 0
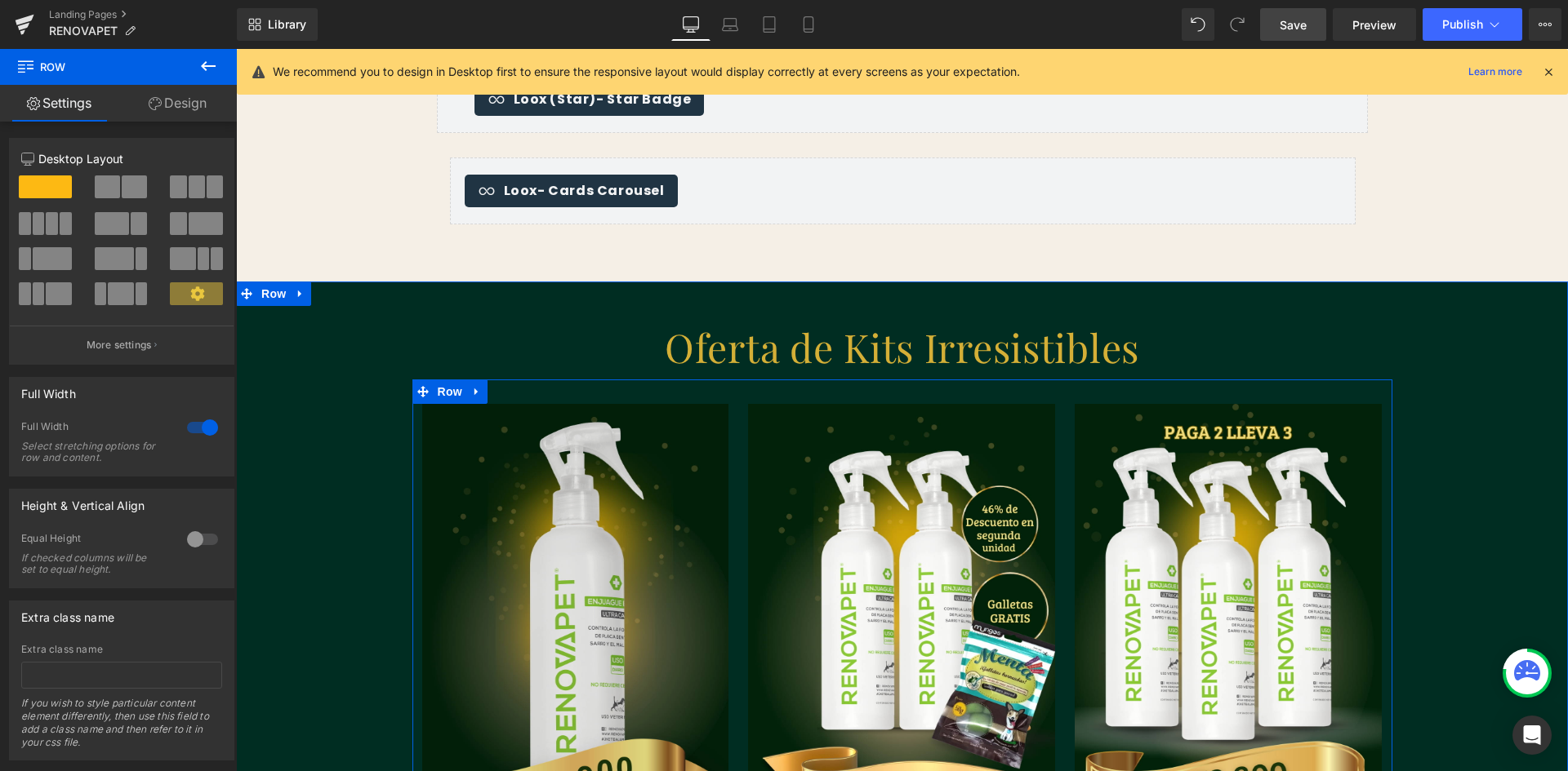
scroll to position [2101, 0]
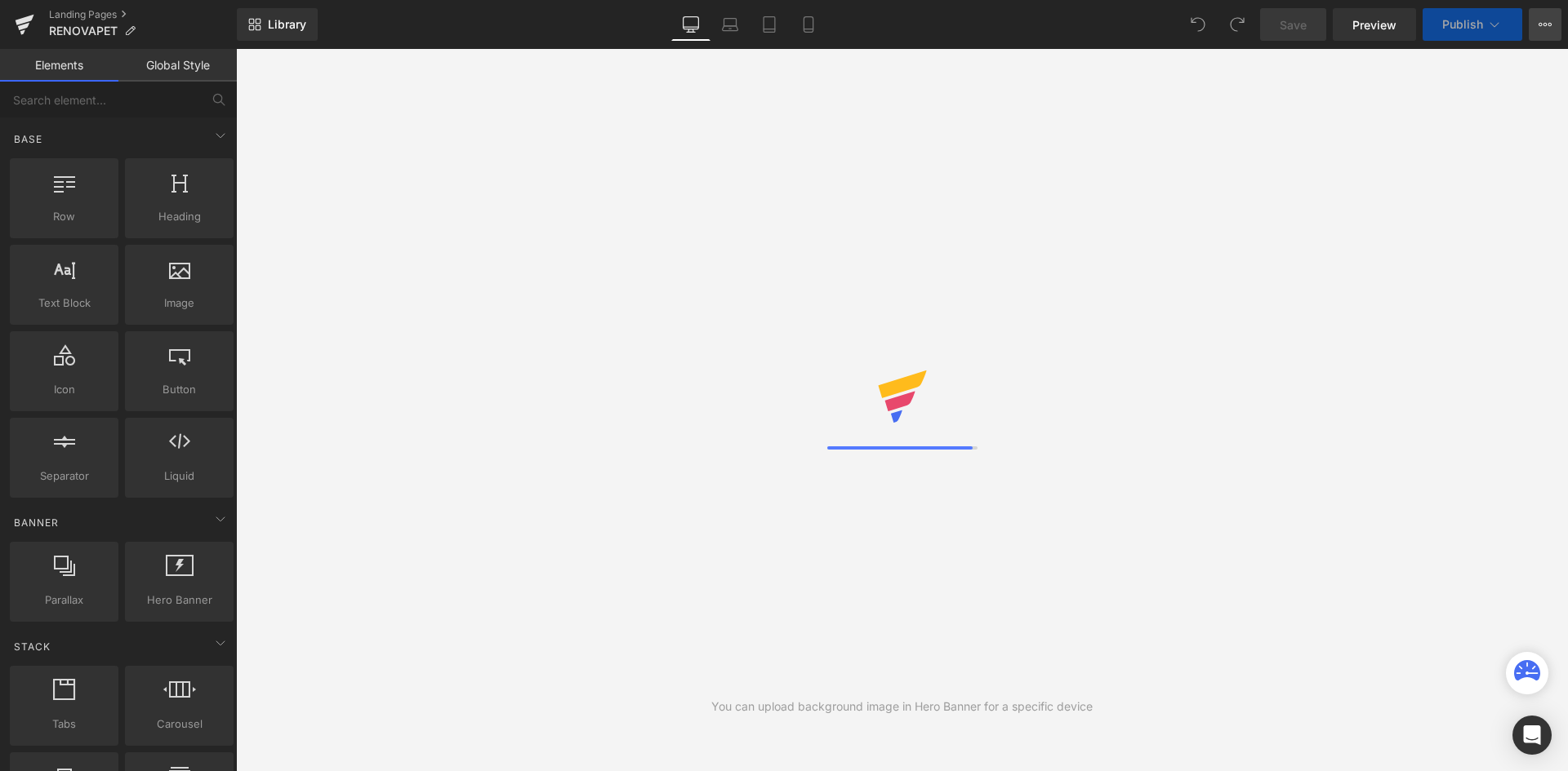
click at [1544, 30] on icon at bounding box center [1545, 24] width 13 height 13
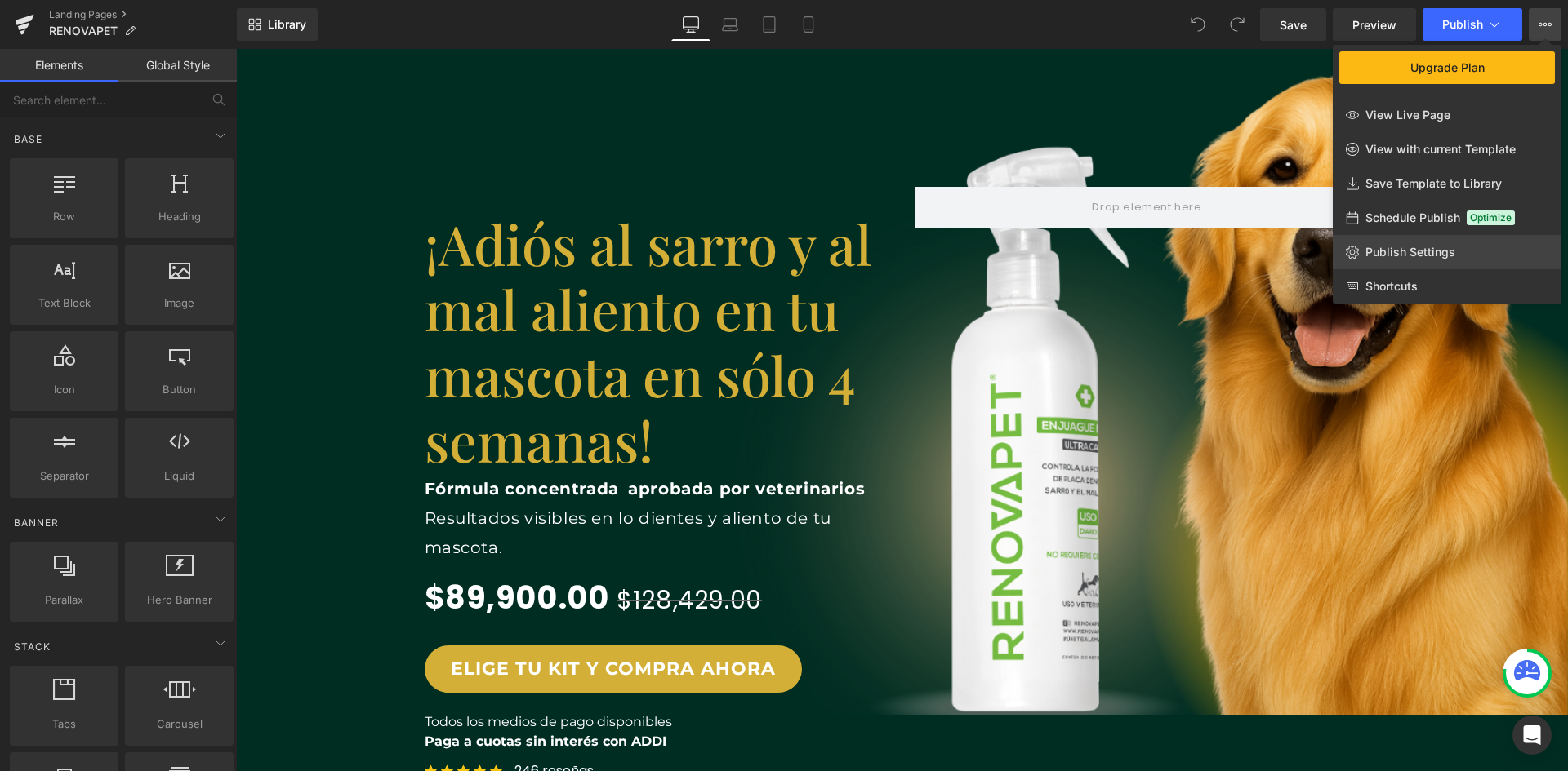
click at [1399, 250] on span "Publish Settings" at bounding box center [1410, 252] width 90 height 14
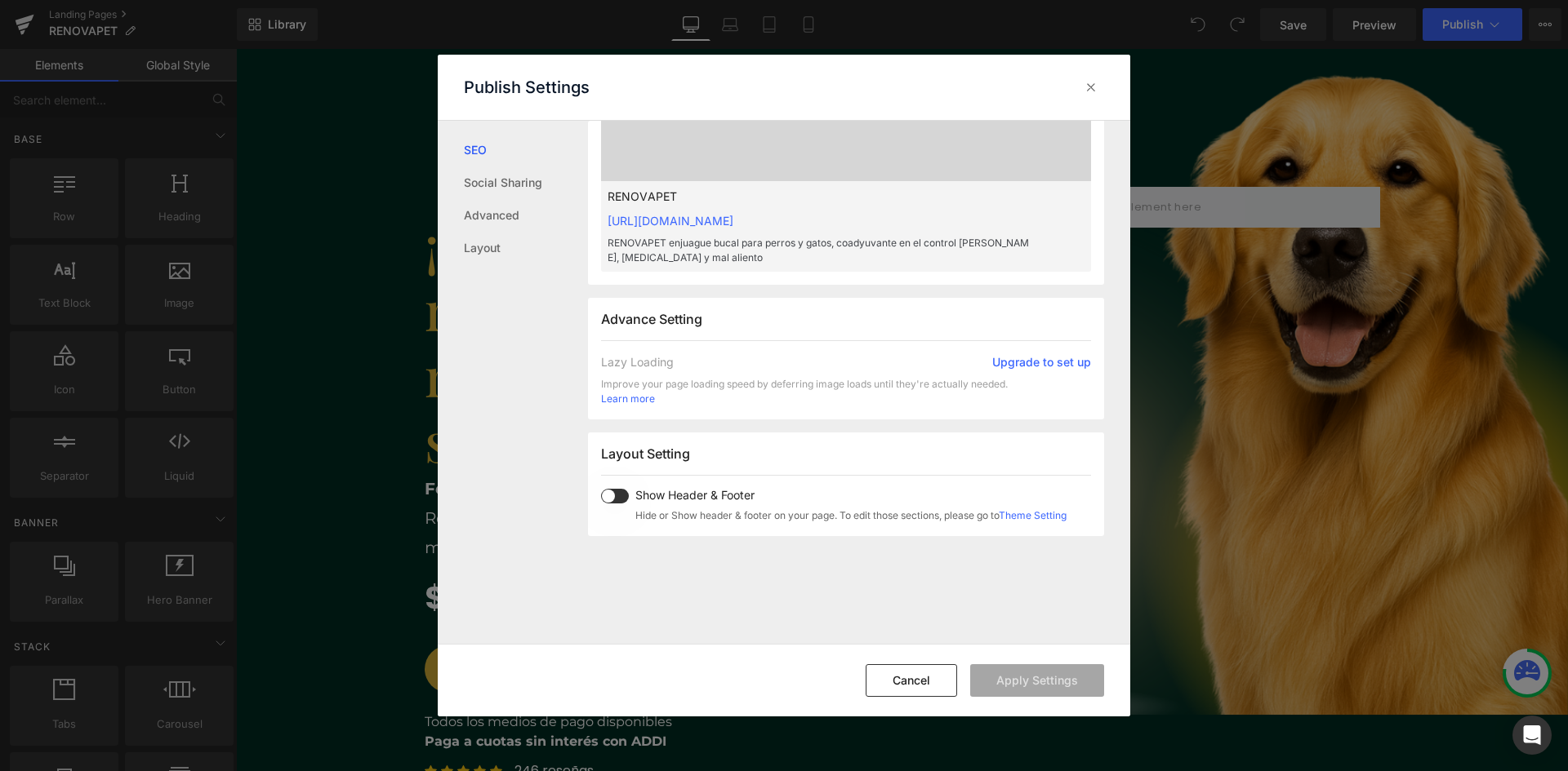
scroll to position [735, 0]
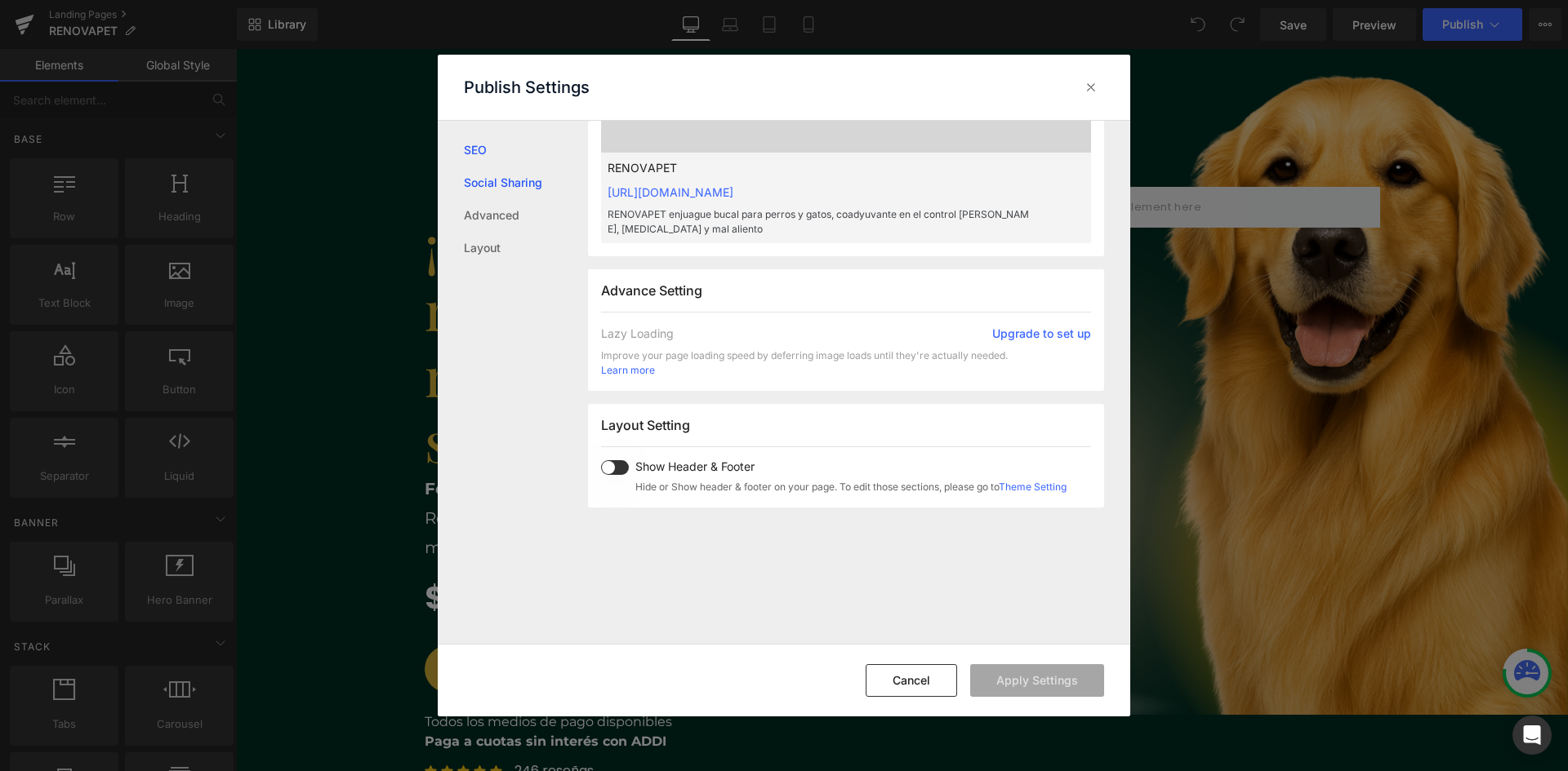
click at [502, 191] on link "Social Sharing" at bounding box center [526, 182] width 124 height 32
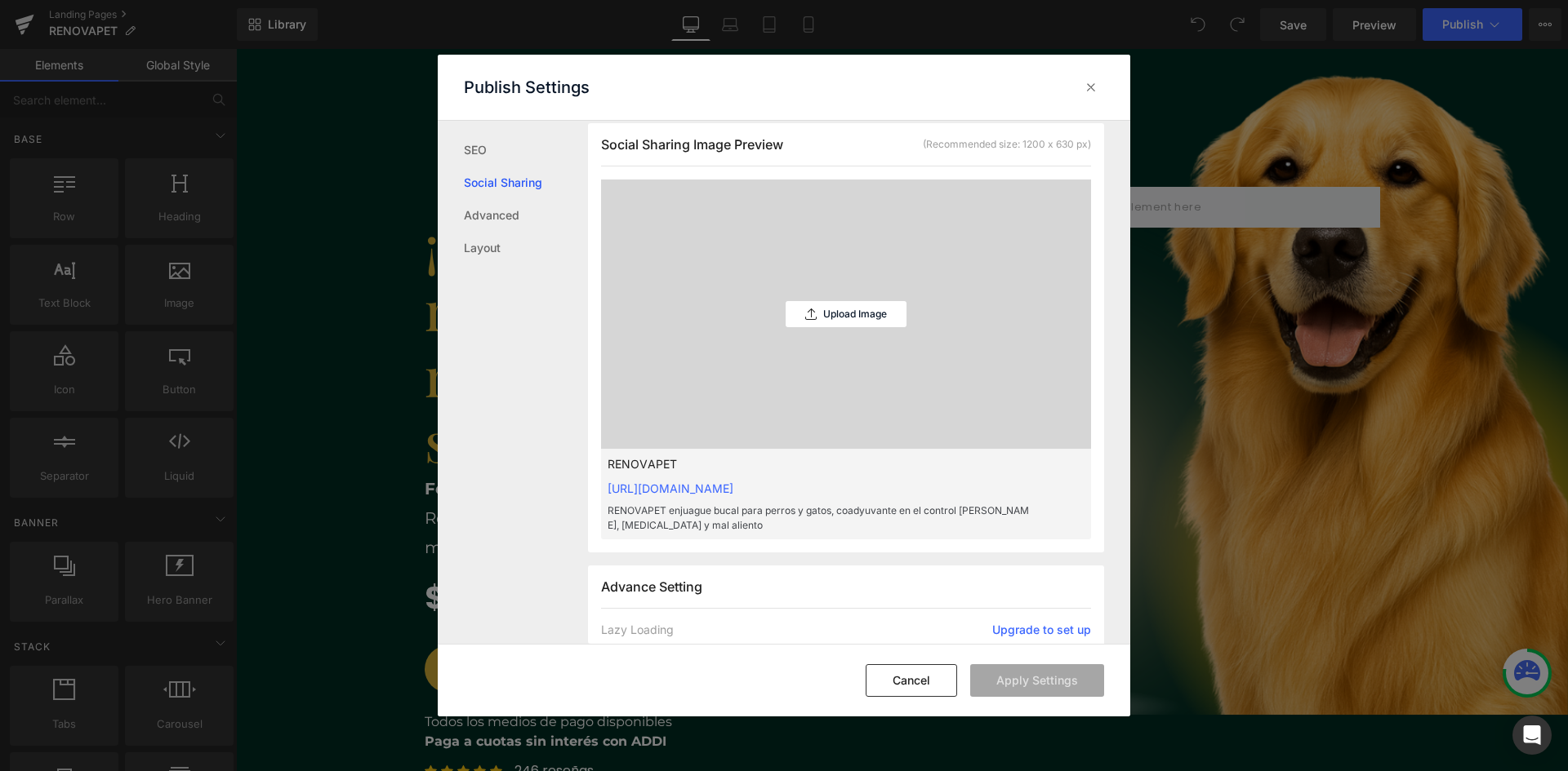
scroll to position [430, 0]
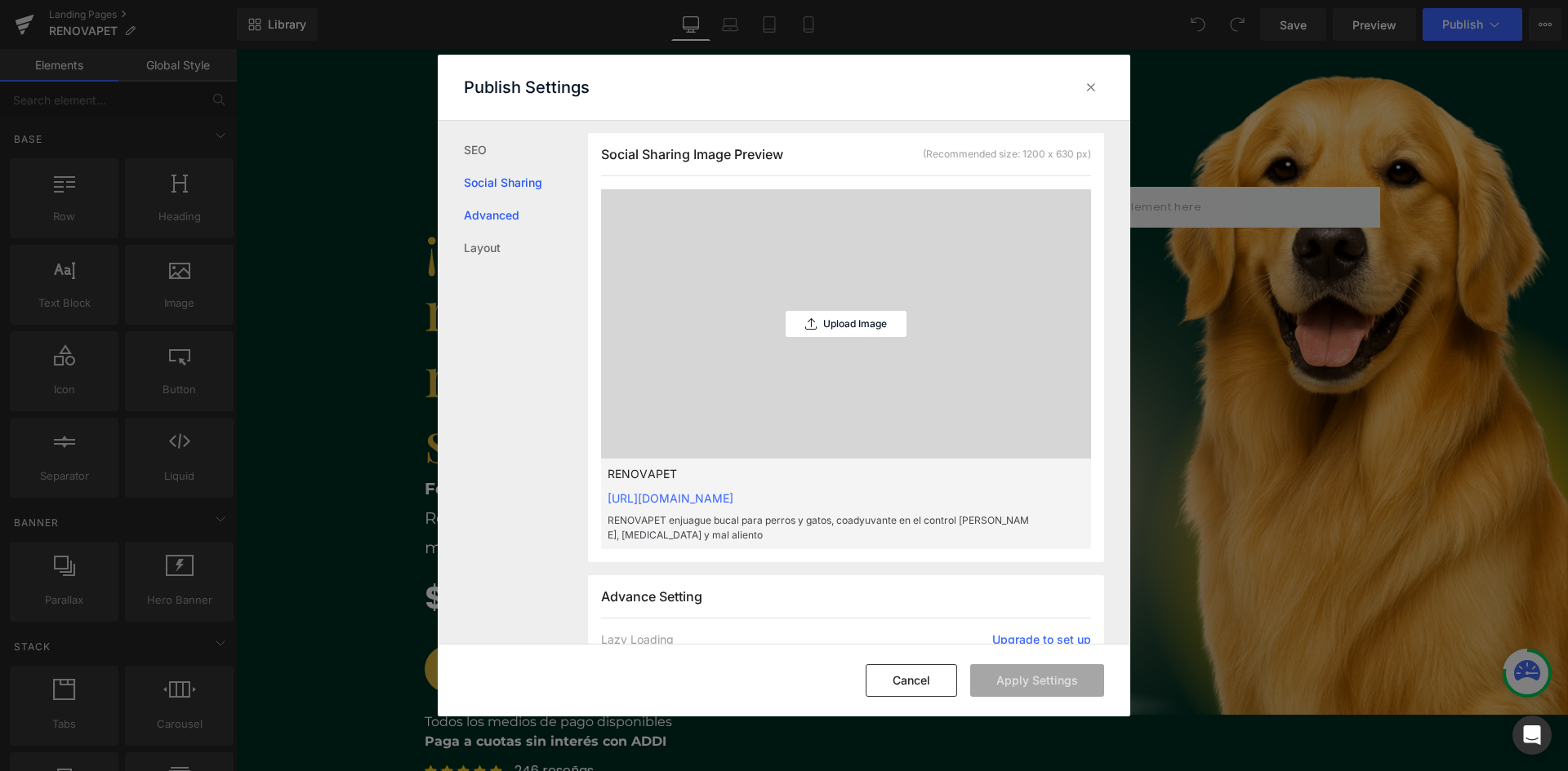
click at [493, 214] on link "Advanced" at bounding box center [526, 216] width 124 height 32
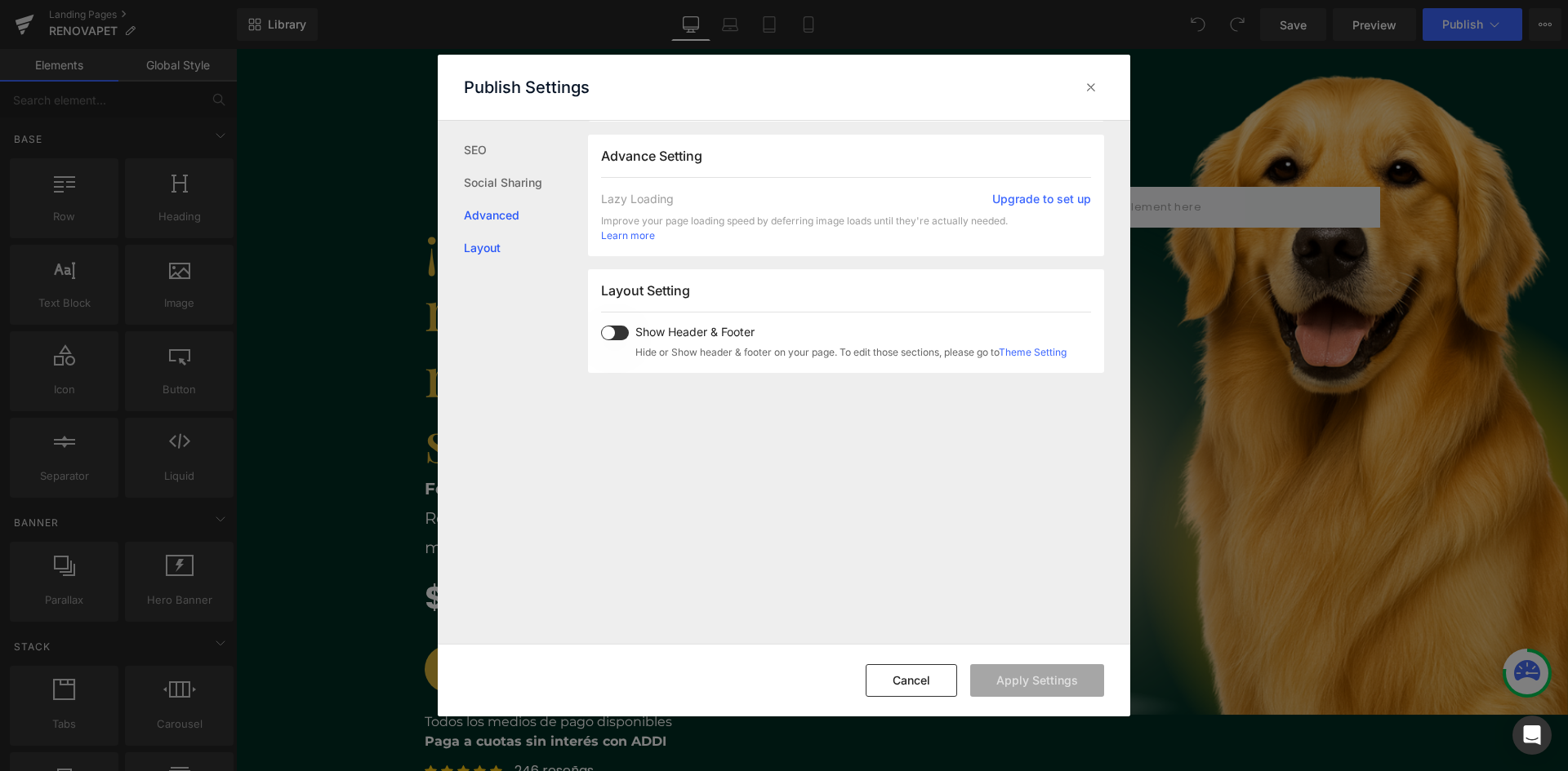
scroll to position [872, 0]
click at [494, 248] on link "Layout" at bounding box center [526, 248] width 124 height 32
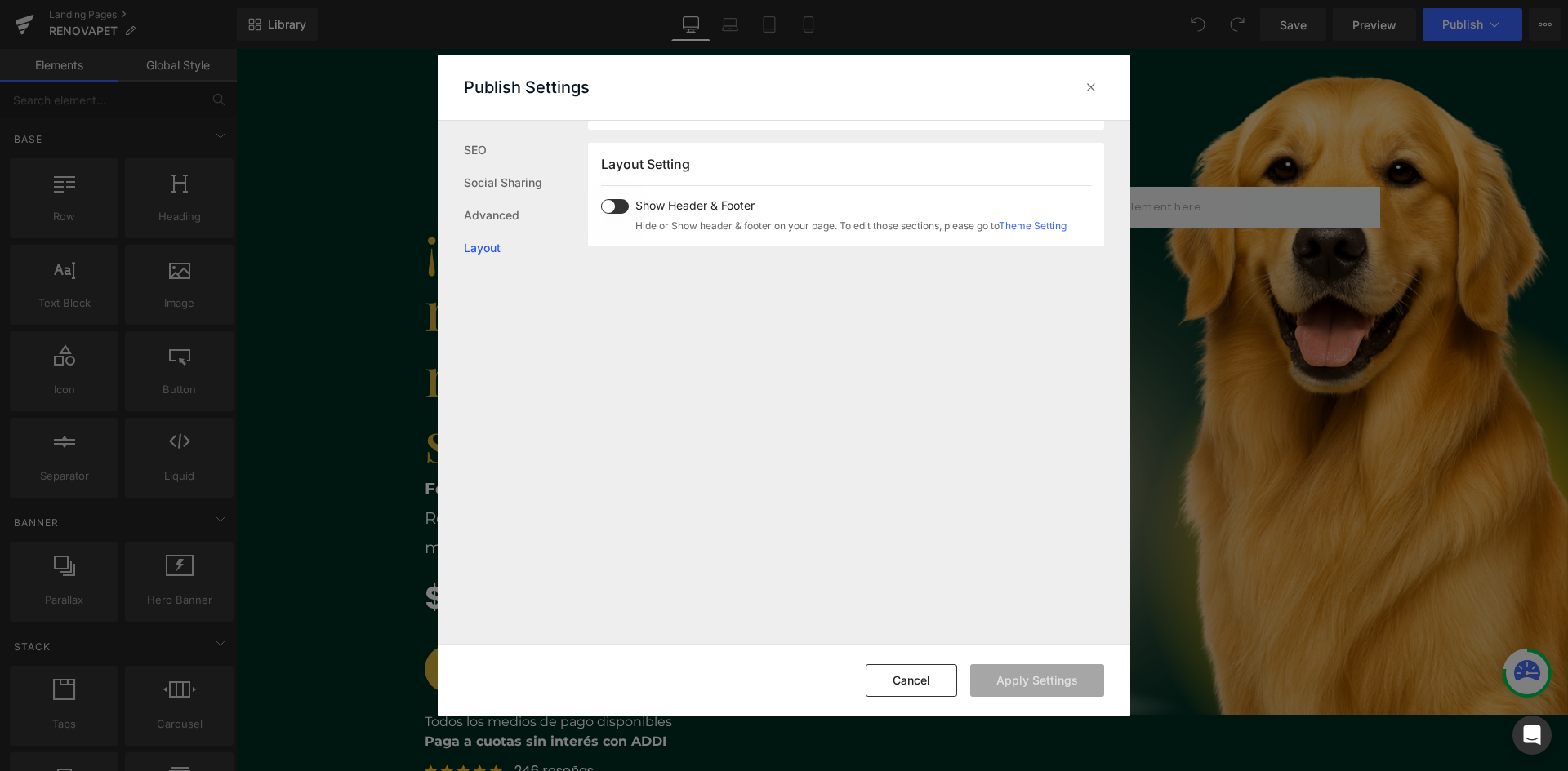
scroll to position [1006, 0]
click at [494, 212] on link "Advanced" at bounding box center [526, 216] width 124 height 32
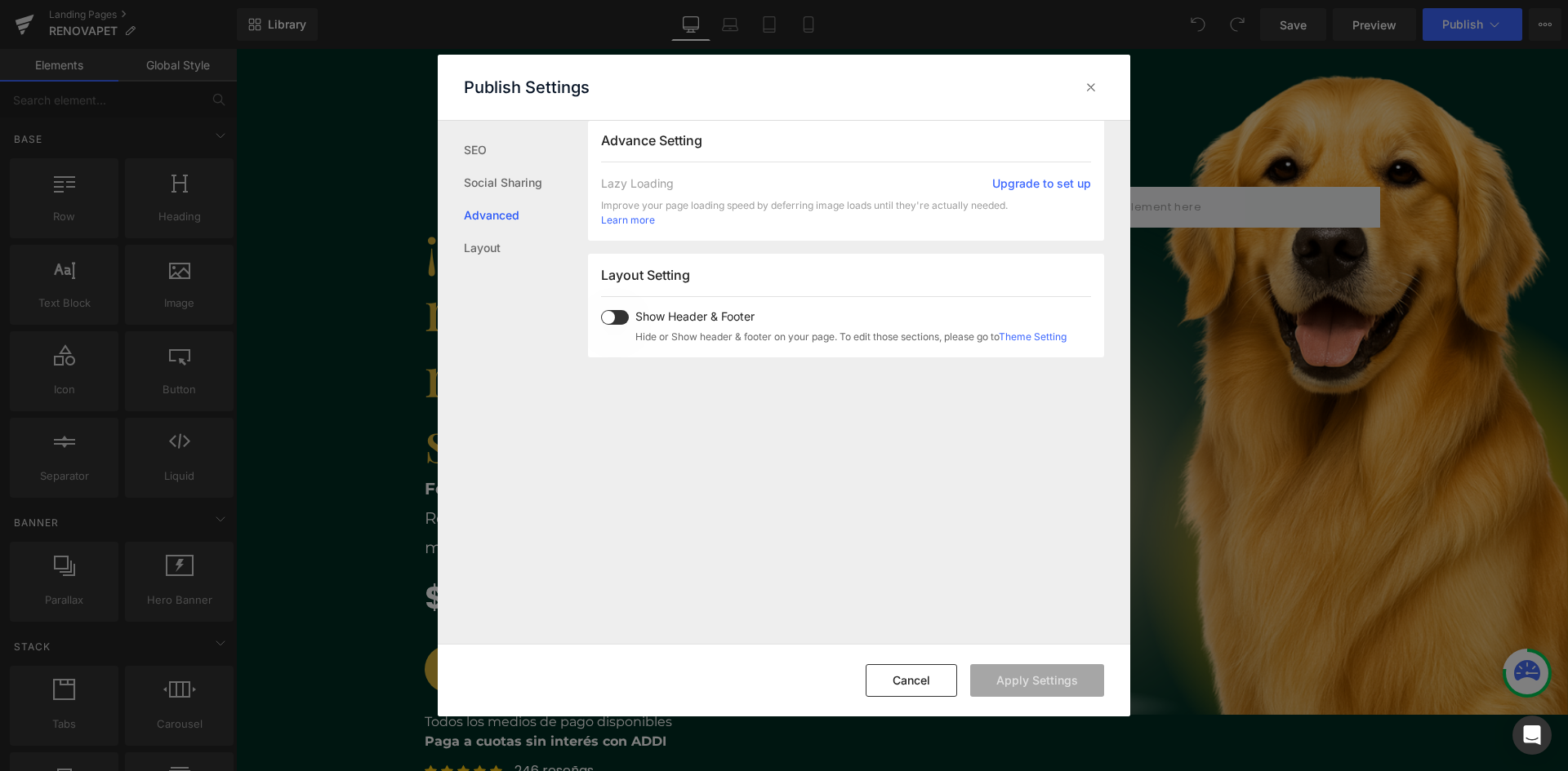
scroll to position [872, 0]
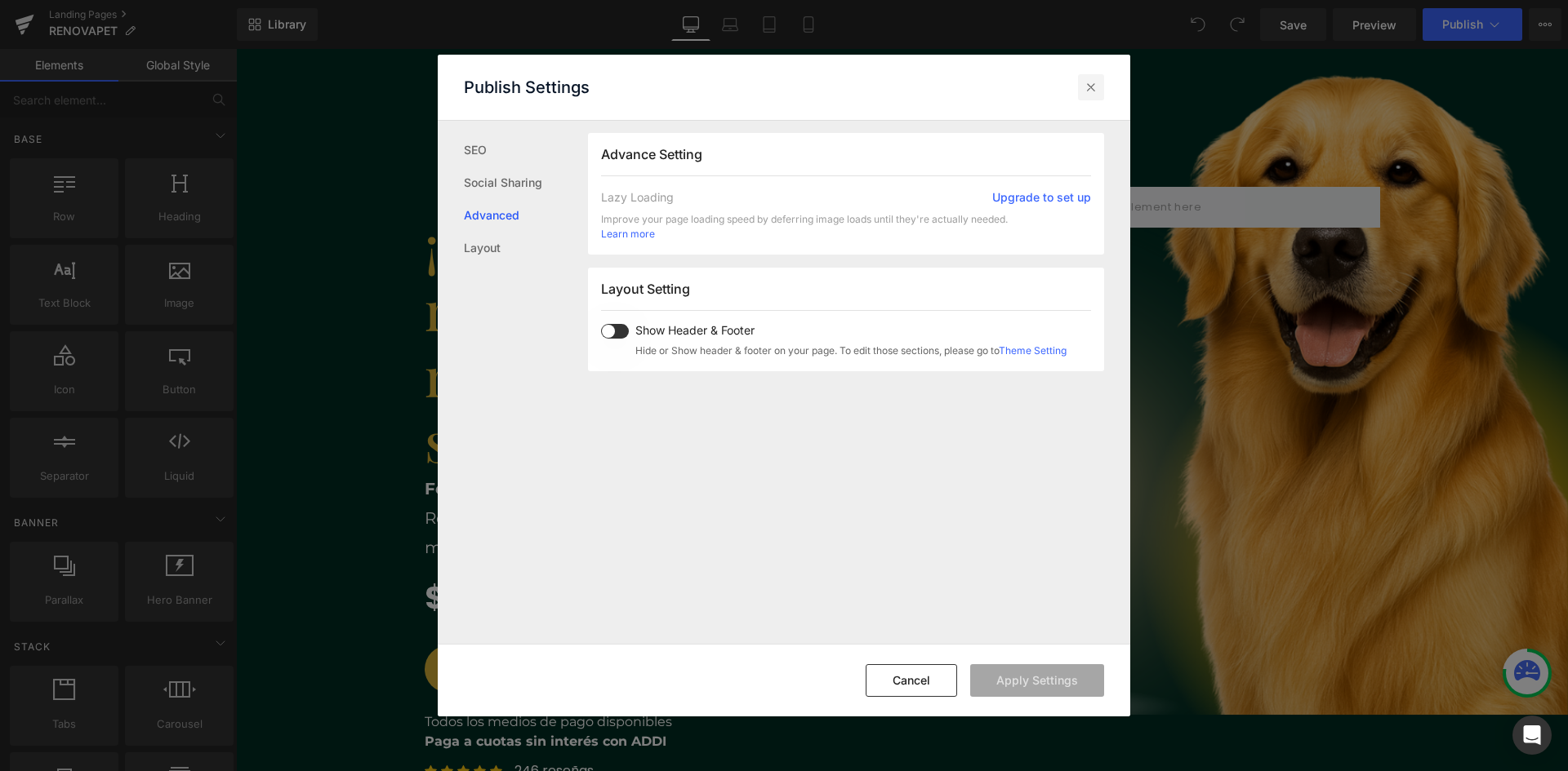
click at [1089, 89] on icon at bounding box center [1091, 87] width 16 height 16
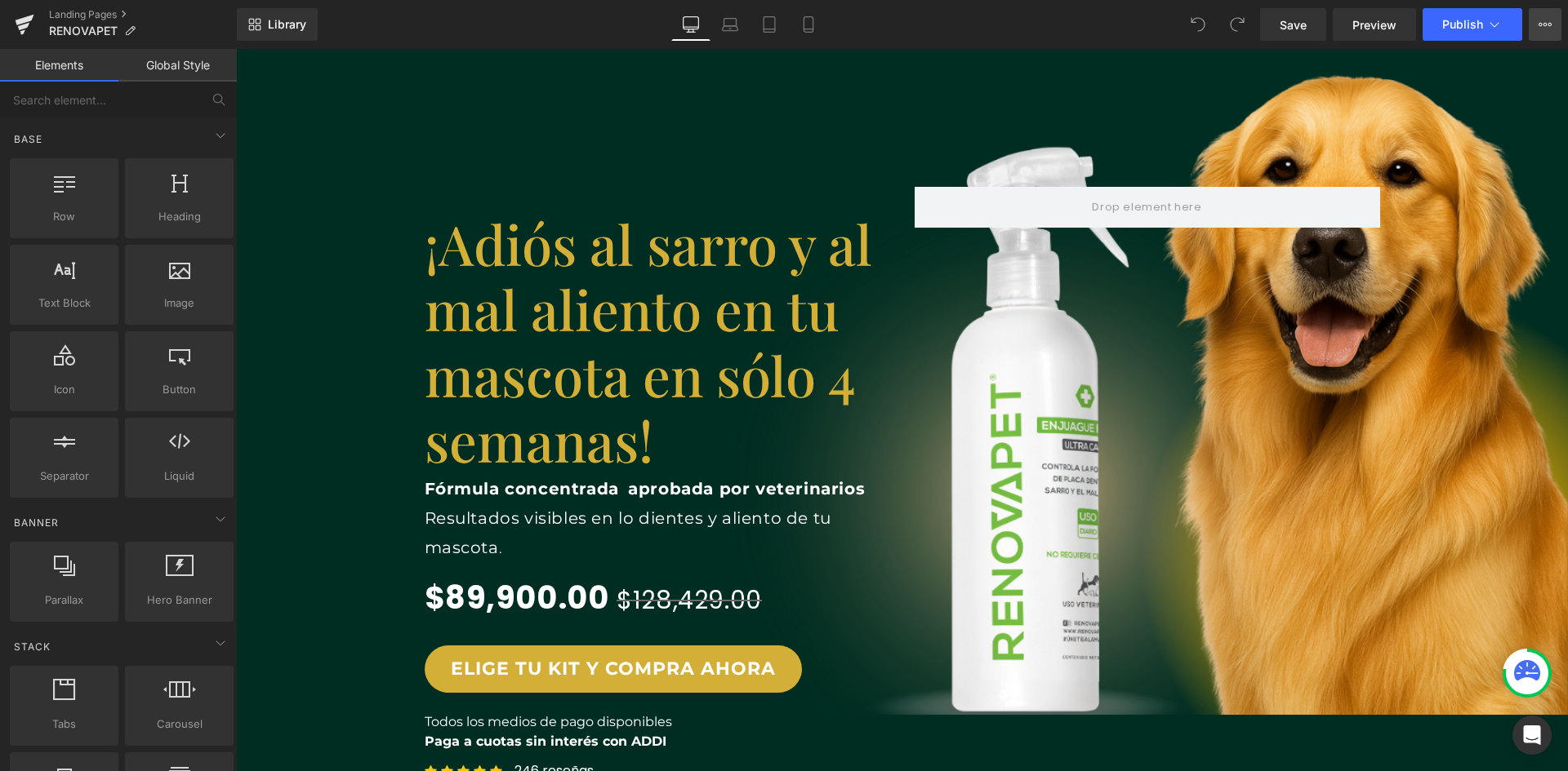
click at [1546, 21] on icon at bounding box center [1545, 24] width 13 height 13
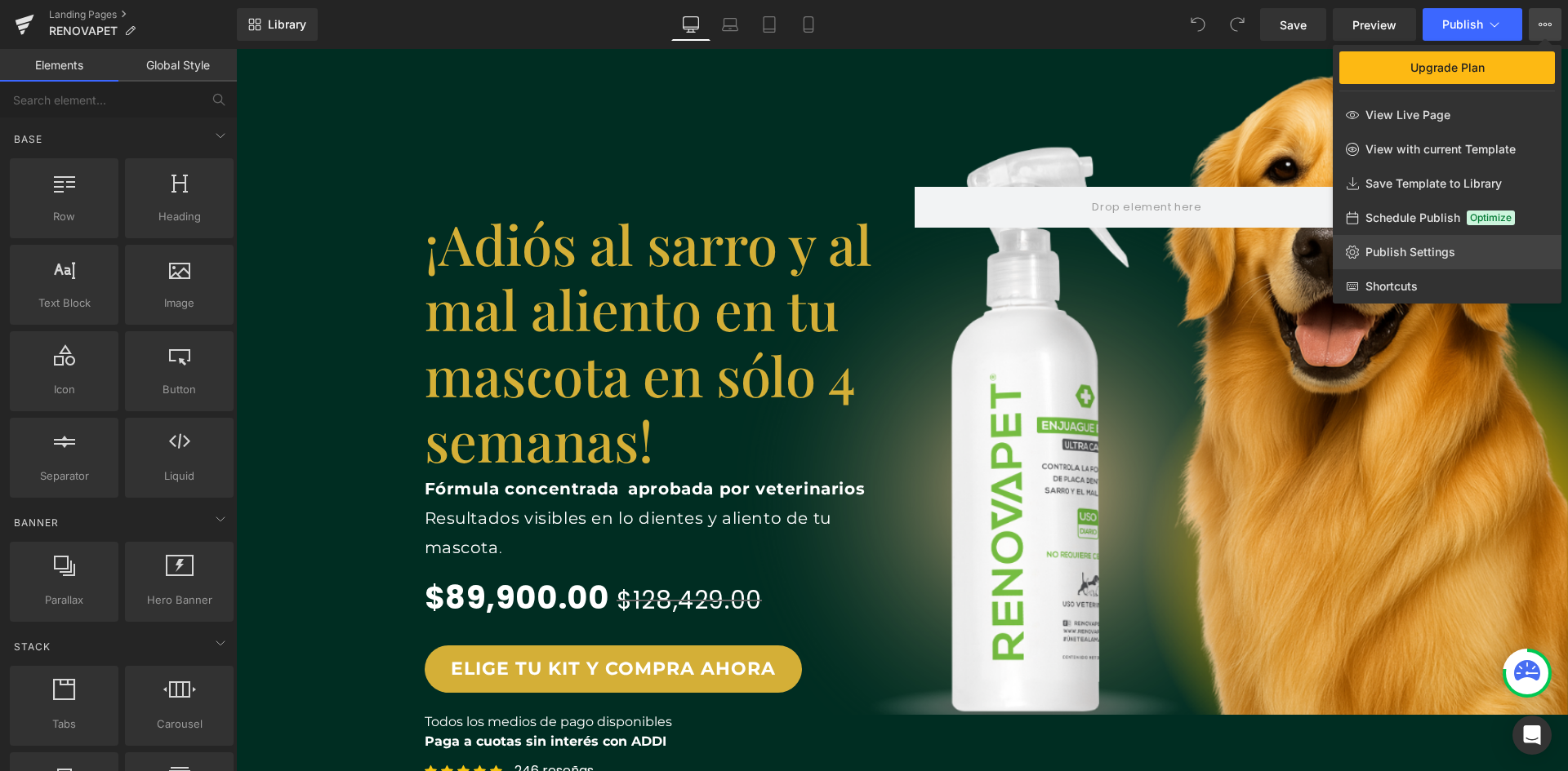
click at [1426, 251] on span "Publish Settings" at bounding box center [1410, 252] width 90 height 14
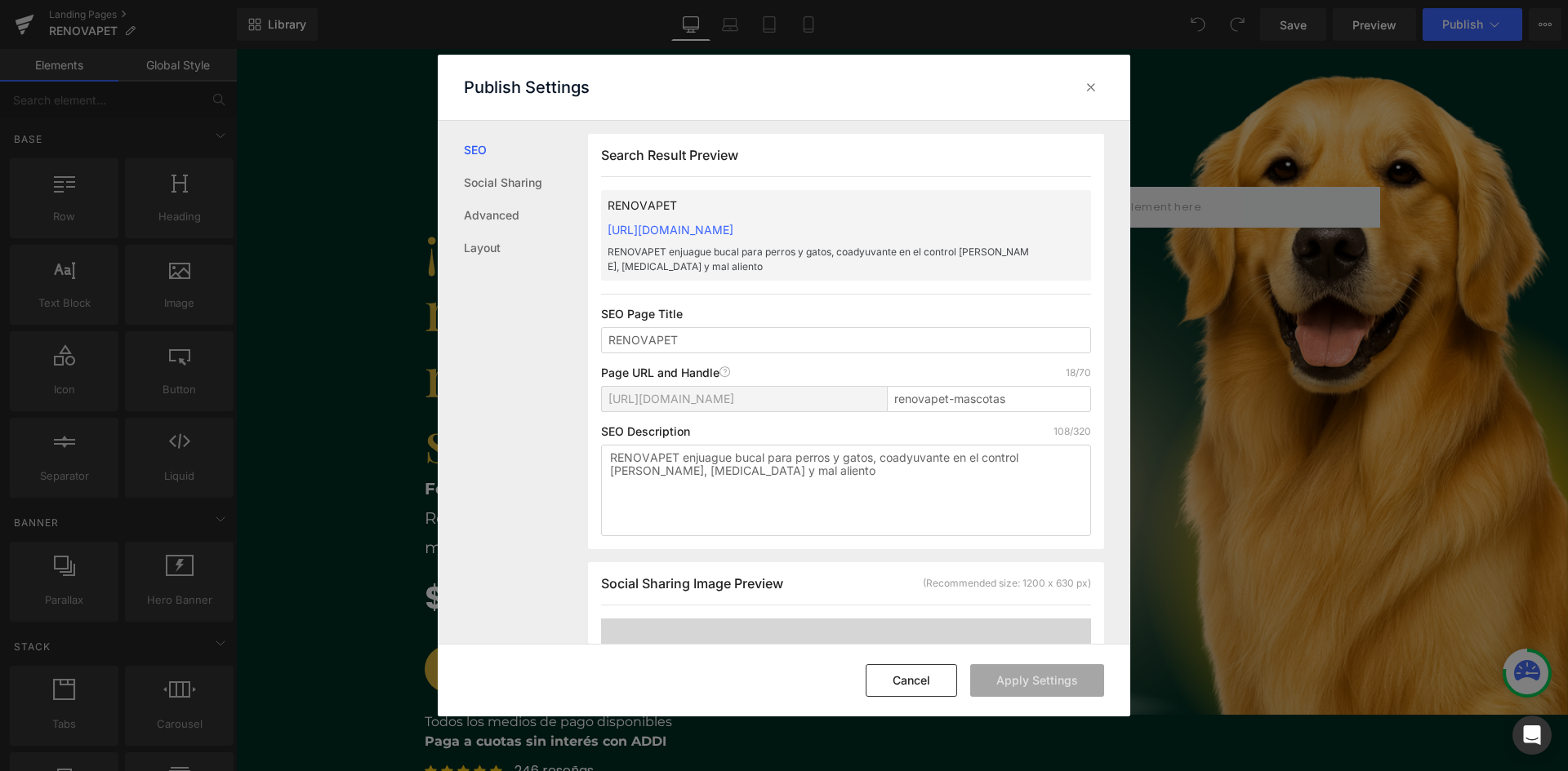
scroll to position [1, 0]
click at [494, 243] on link "Layout" at bounding box center [526, 248] width 124 height 32
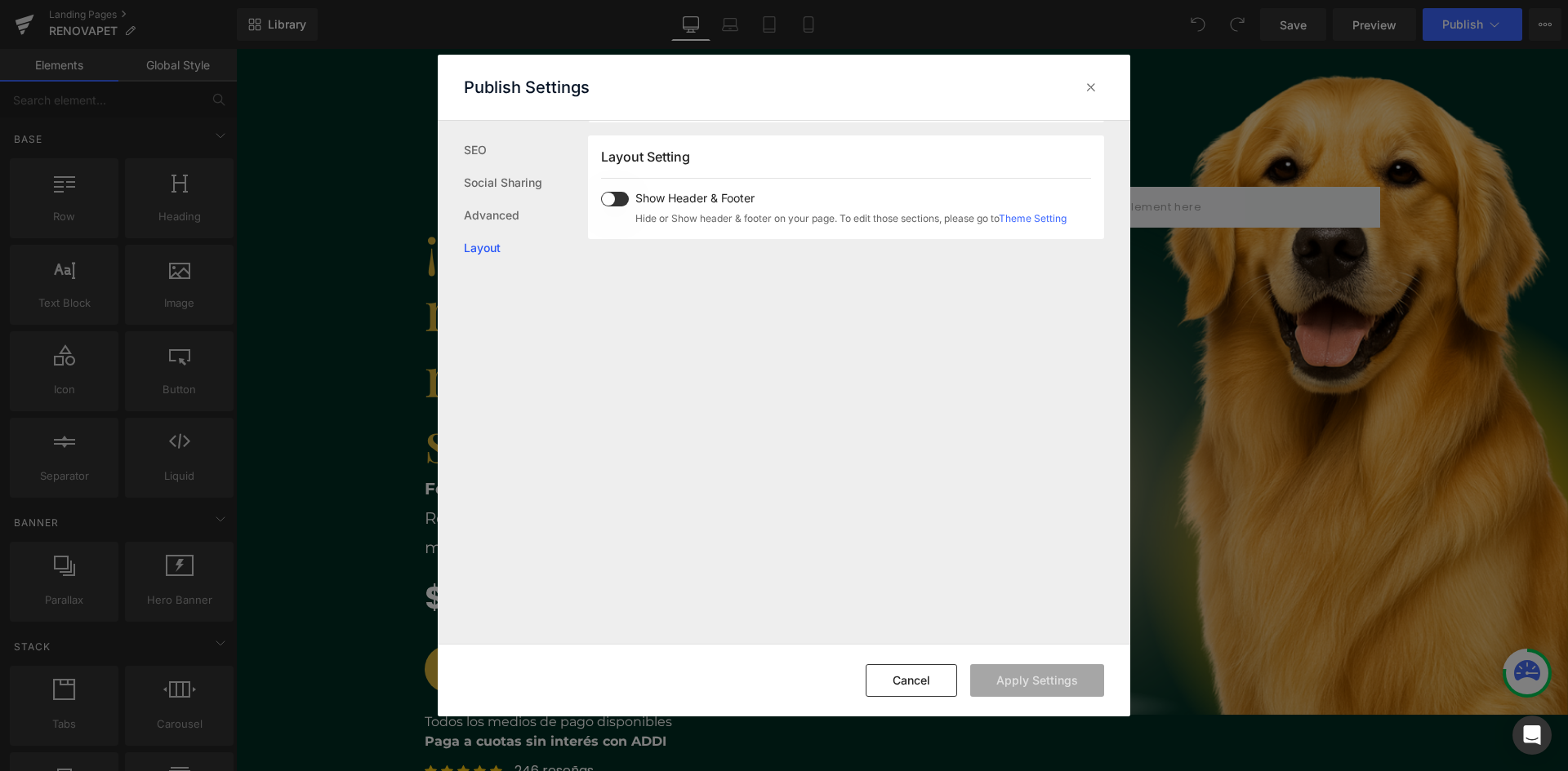
scroll to position [1006, 0]
click at [495, 222] on link "Advanced" at bounding box center [526, 216] width 124 height 32
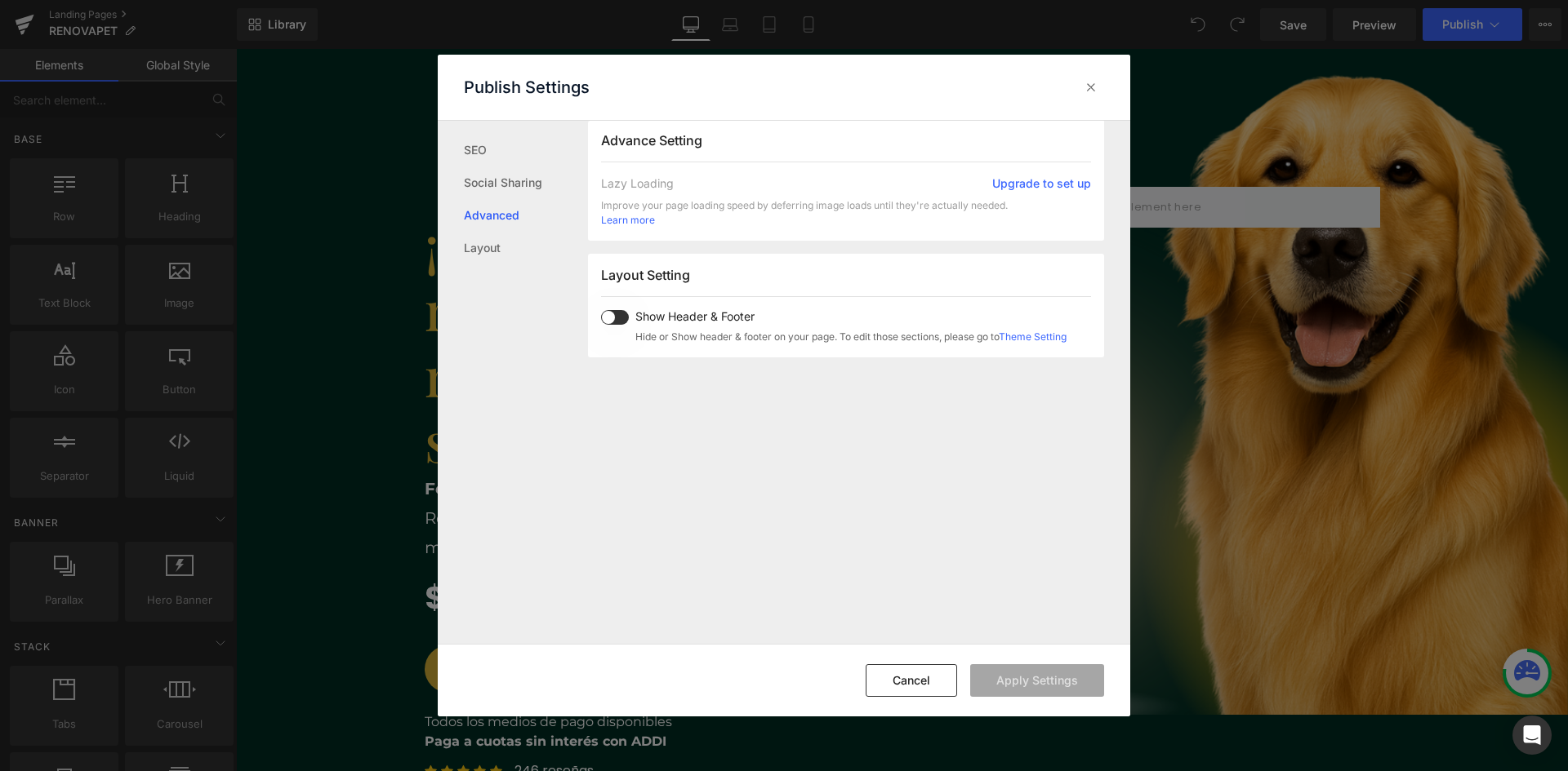
scroll to position [872, 0]
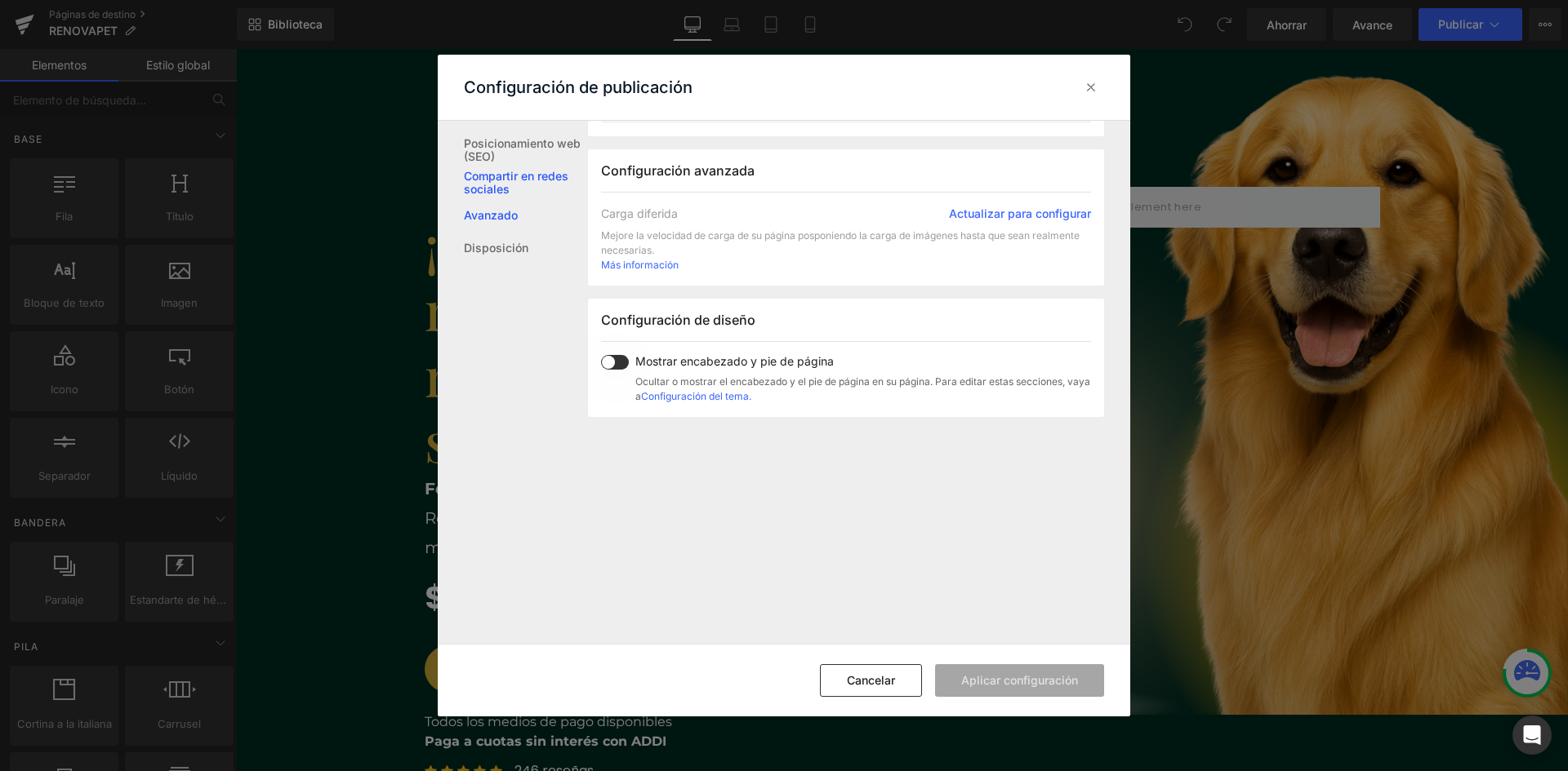
click at [506, 173] on font "Compartir en redes sociales" at bounding box center [516, 182] width 104 height 27
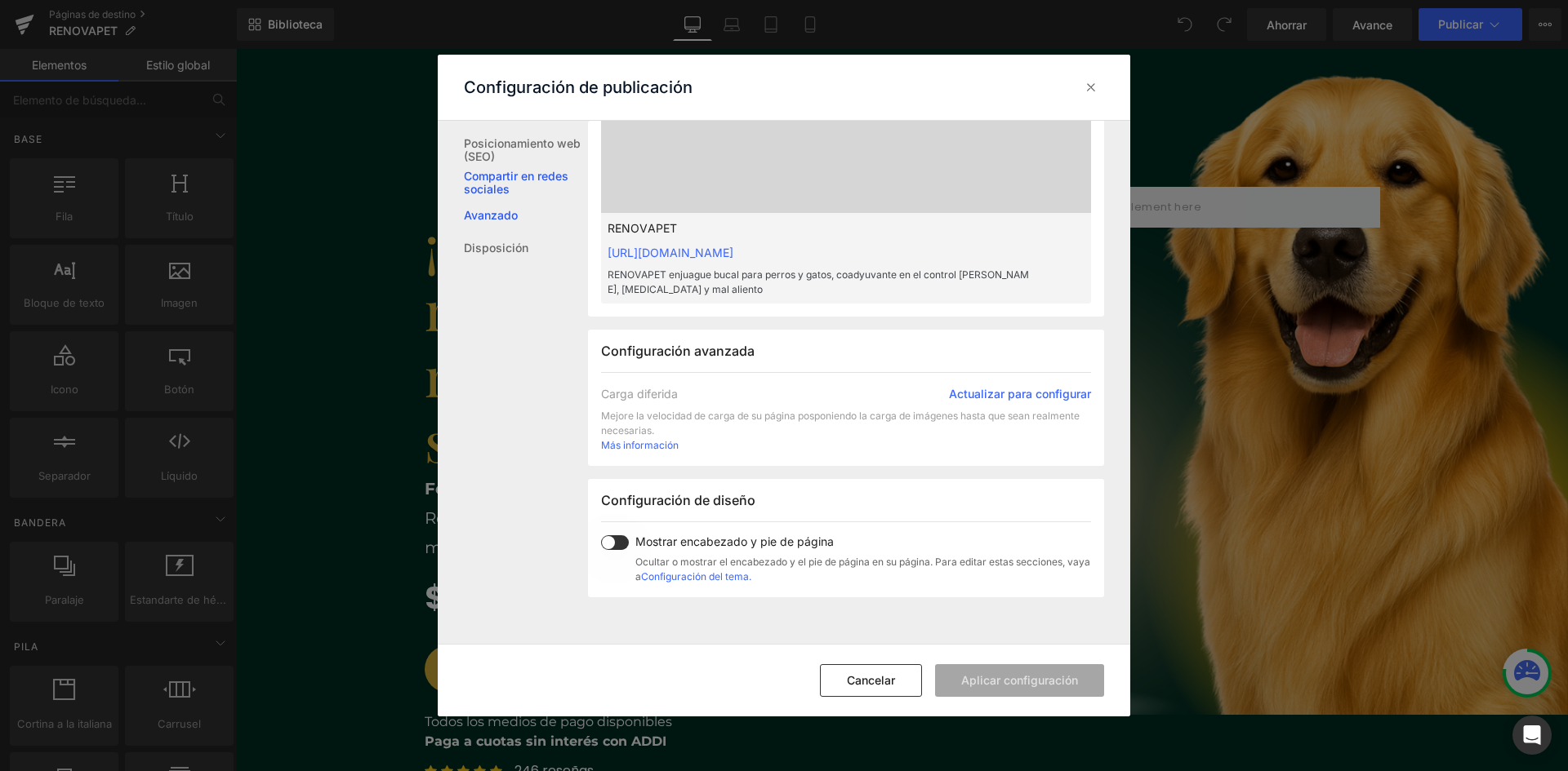
scroll to position [511, 0]
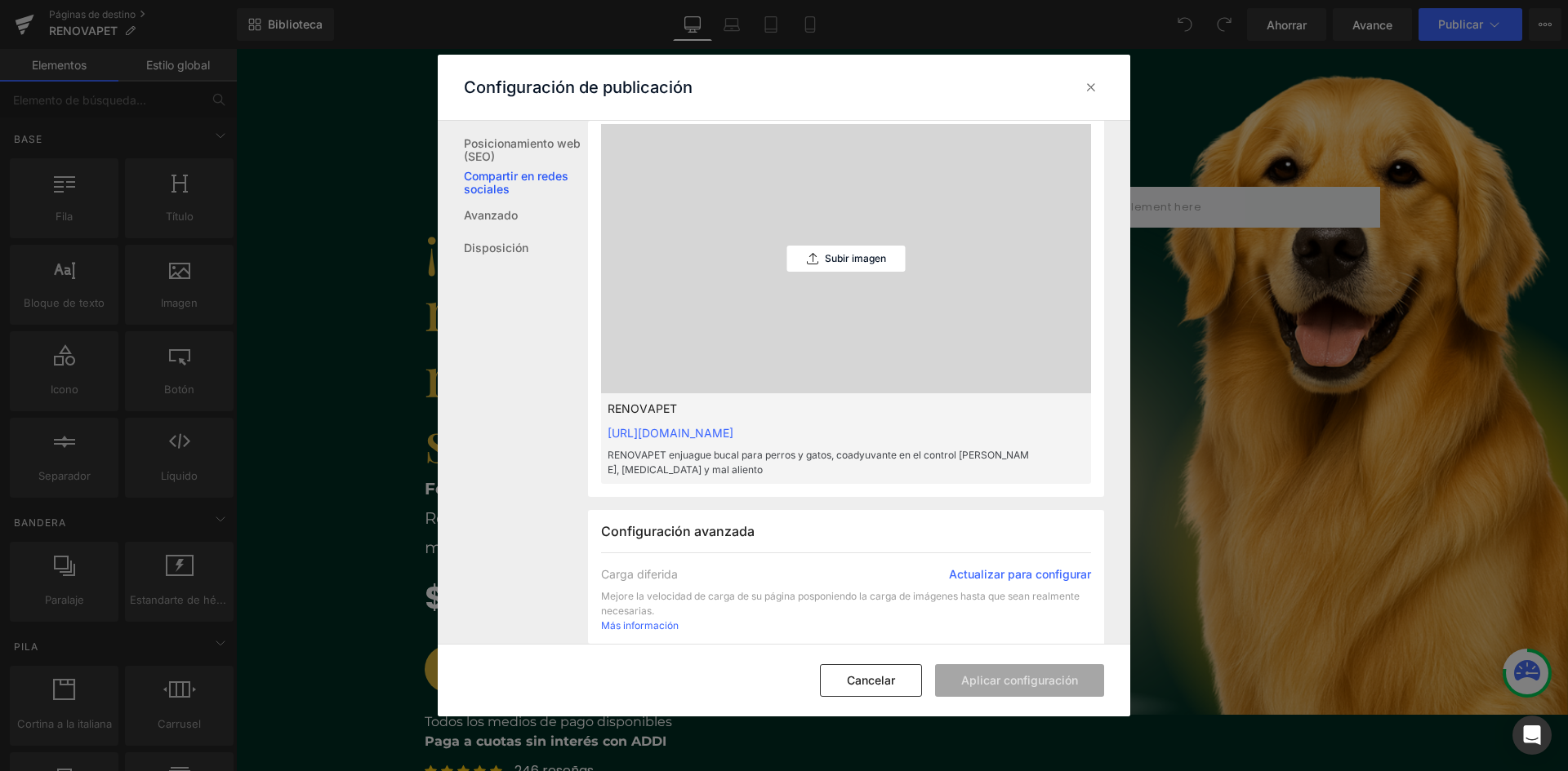
click at [495, 132] on ul "Posicionamiento web (SEO) Compartir en redes sociales Avanzado Disposición" at bounding box center [512, 192] width 150 height 144
click at [507, 147] on font "Posicionamiento web (SEO)" at bounding box center [522, 150] width 117 height 27
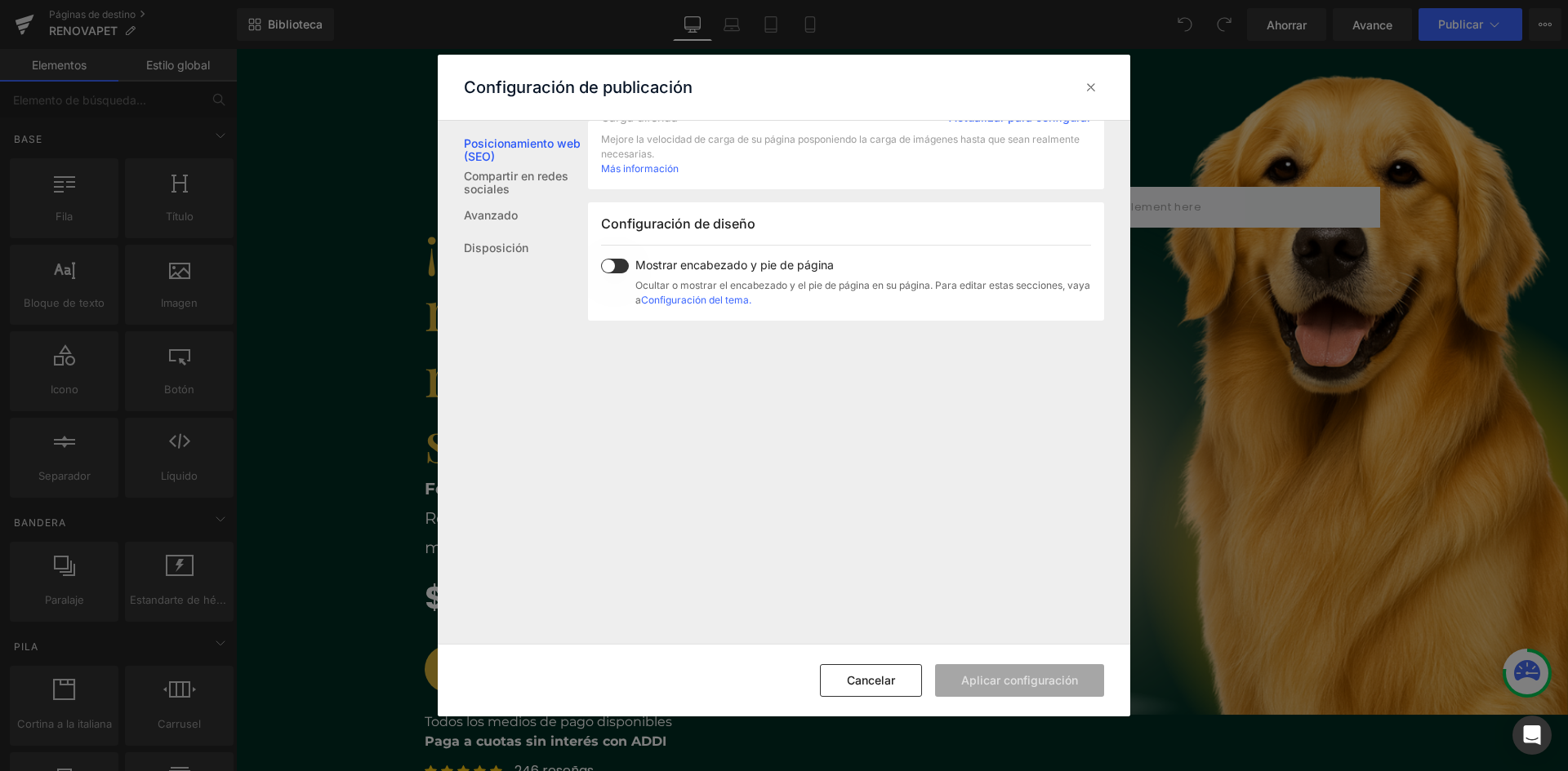
scroll to position [980, 0]
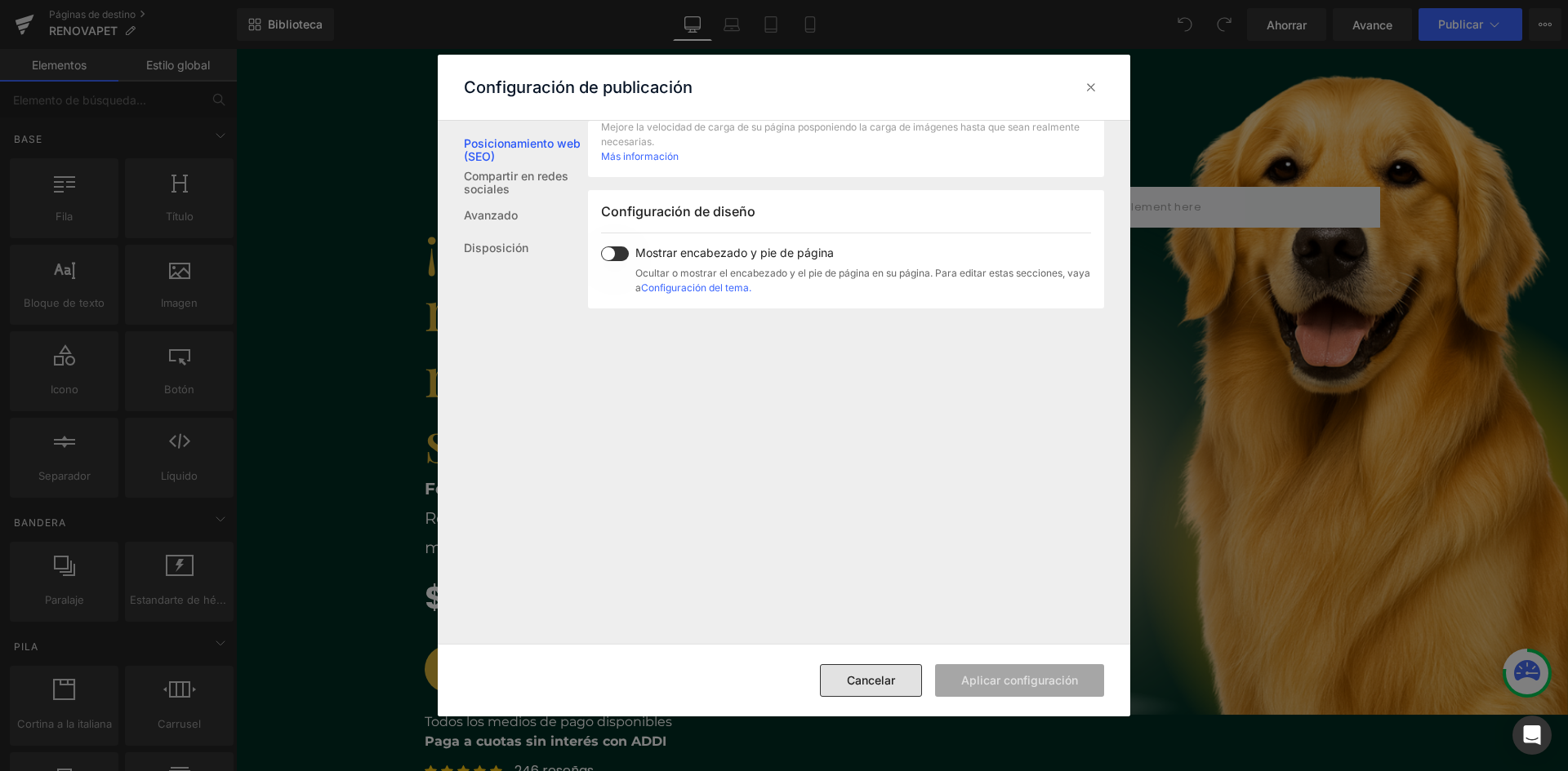
click at [882, 678] on font "Cancelar" at bounding box center [871, 679] width 49 height 13
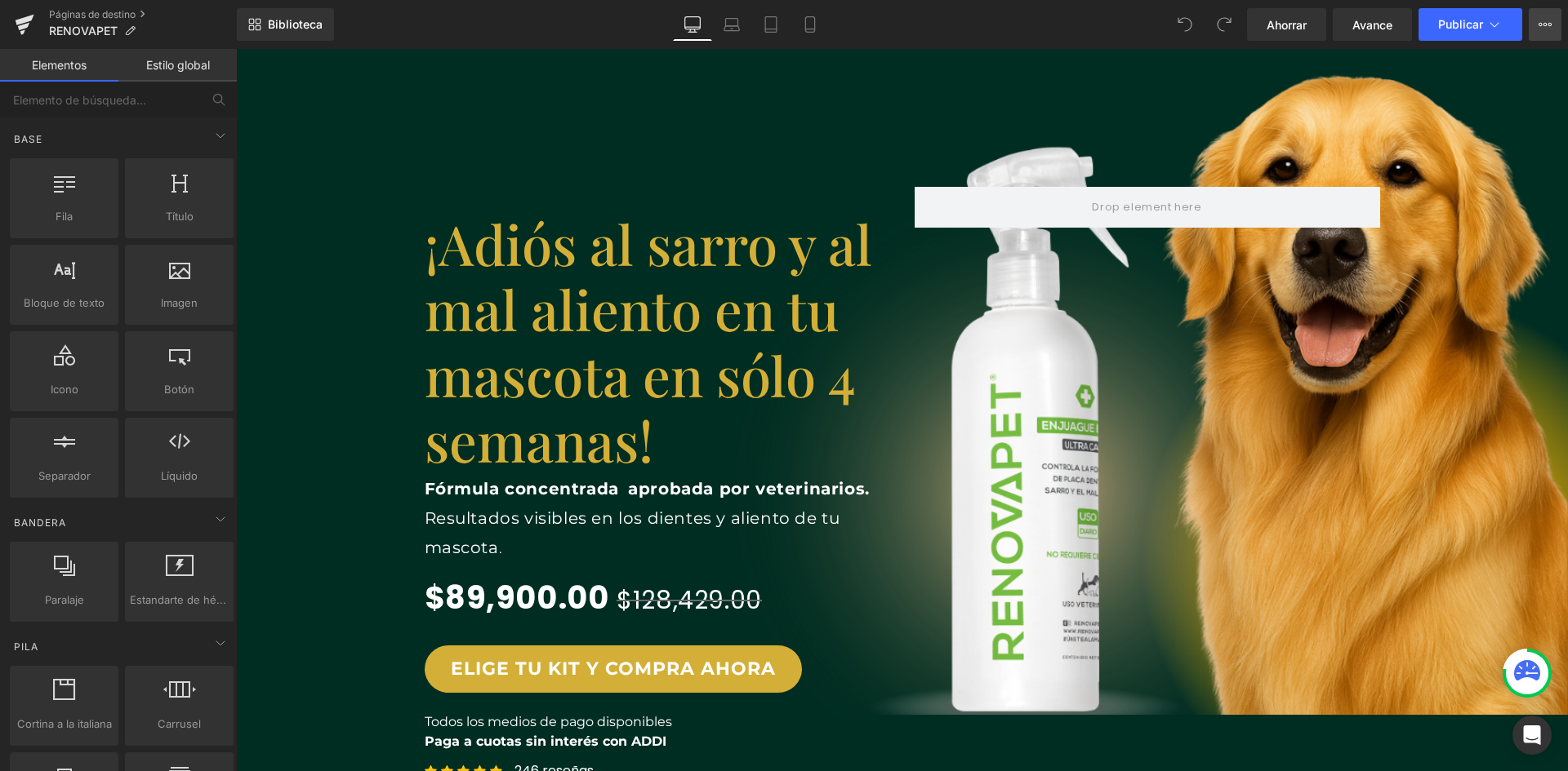
click at [1546, 23] on icon at bounding box center [1545, 24] width 4 height 4
